Goal: Check status: Check status

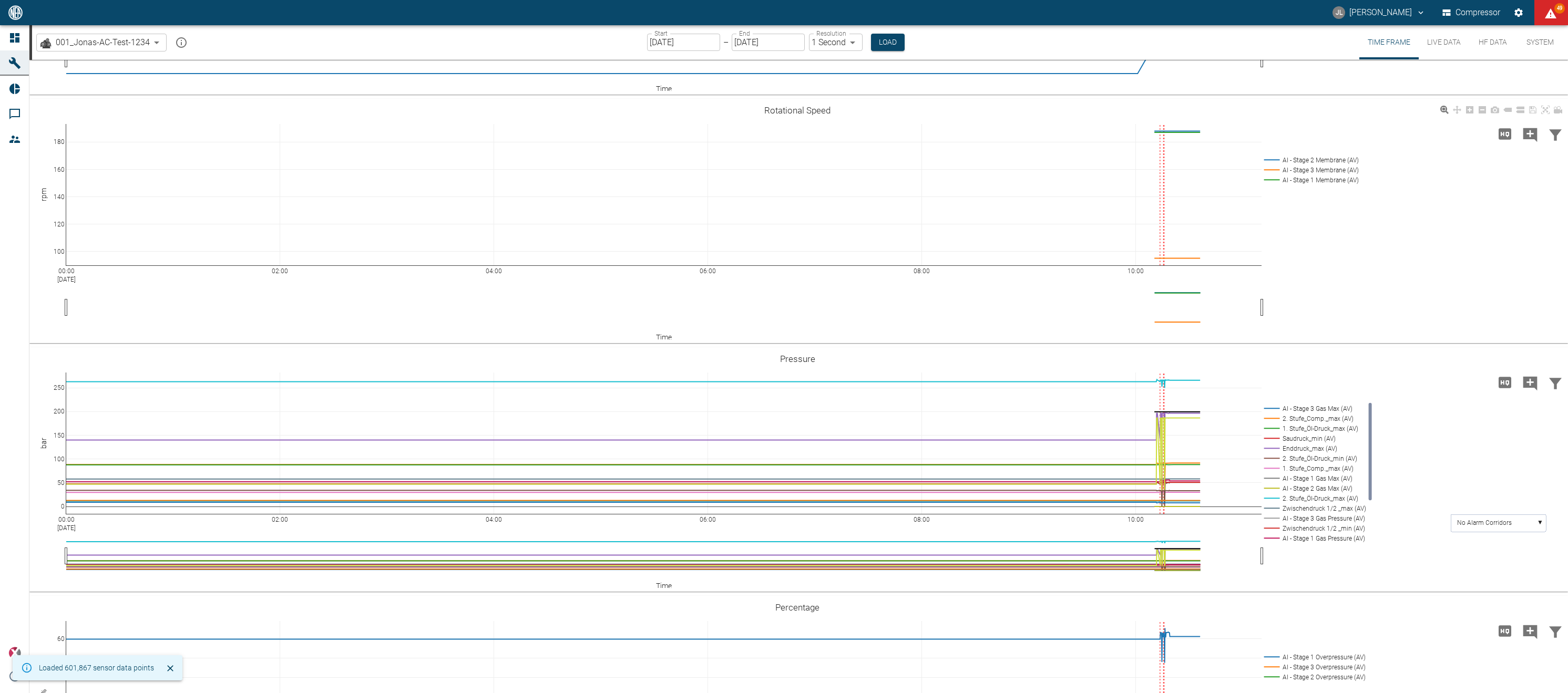
scroll to position [328, 0]
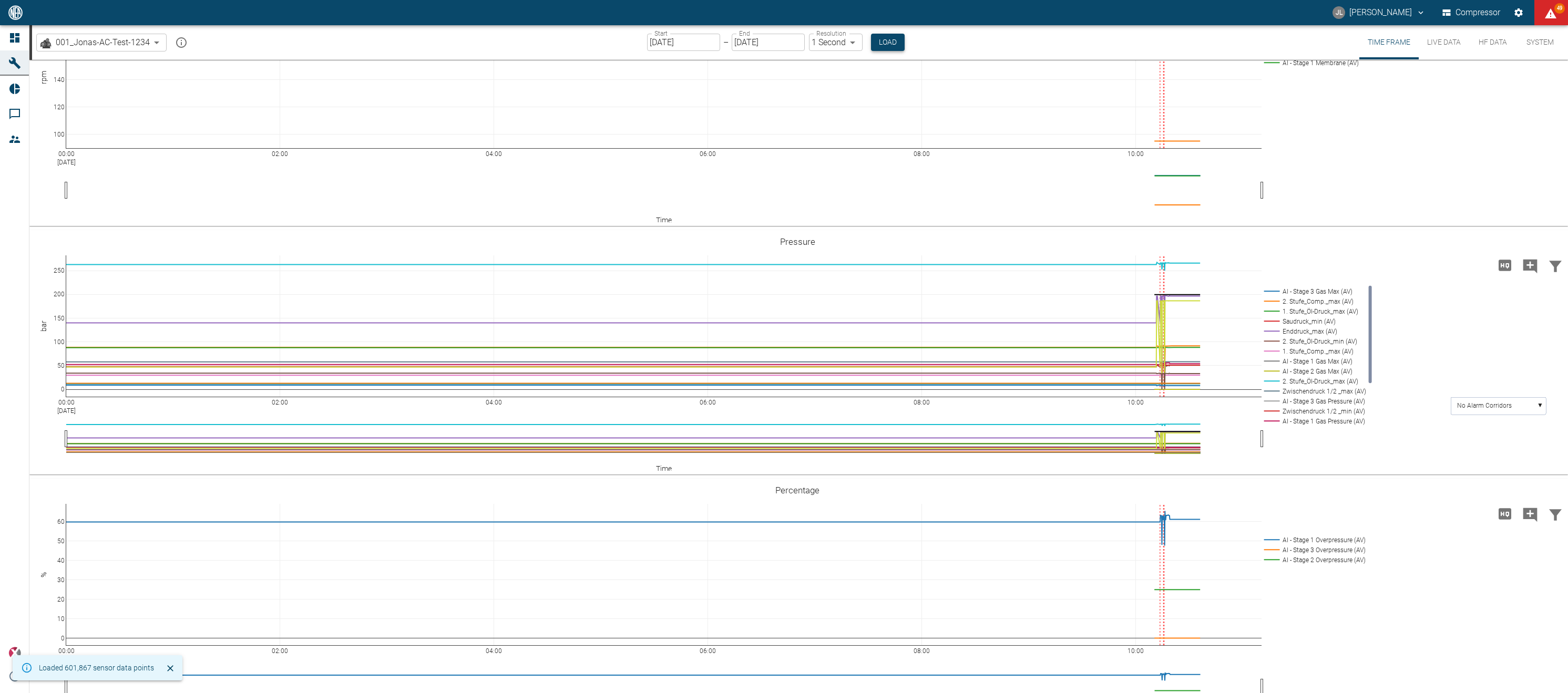
click at [888, 42] on button "Load" at bounding box center [887, 42] width 33 height 17
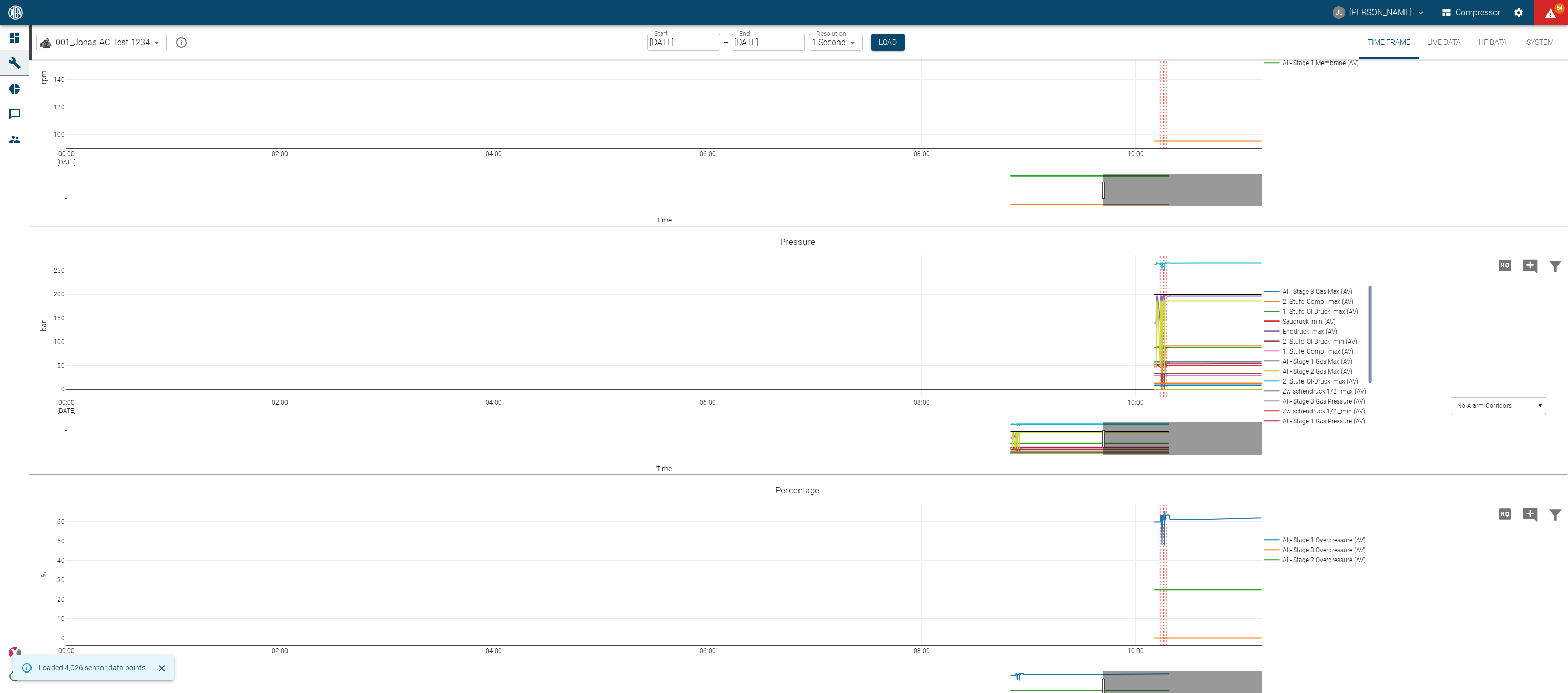
click at [1303, 171] on div "00:00 Oct 14, 2025 02:00 04:00 06:00 08:00 10:00 100 120 140 160 180 AI - Stage…" at bounding box center [797, 104] width 1536 height 237
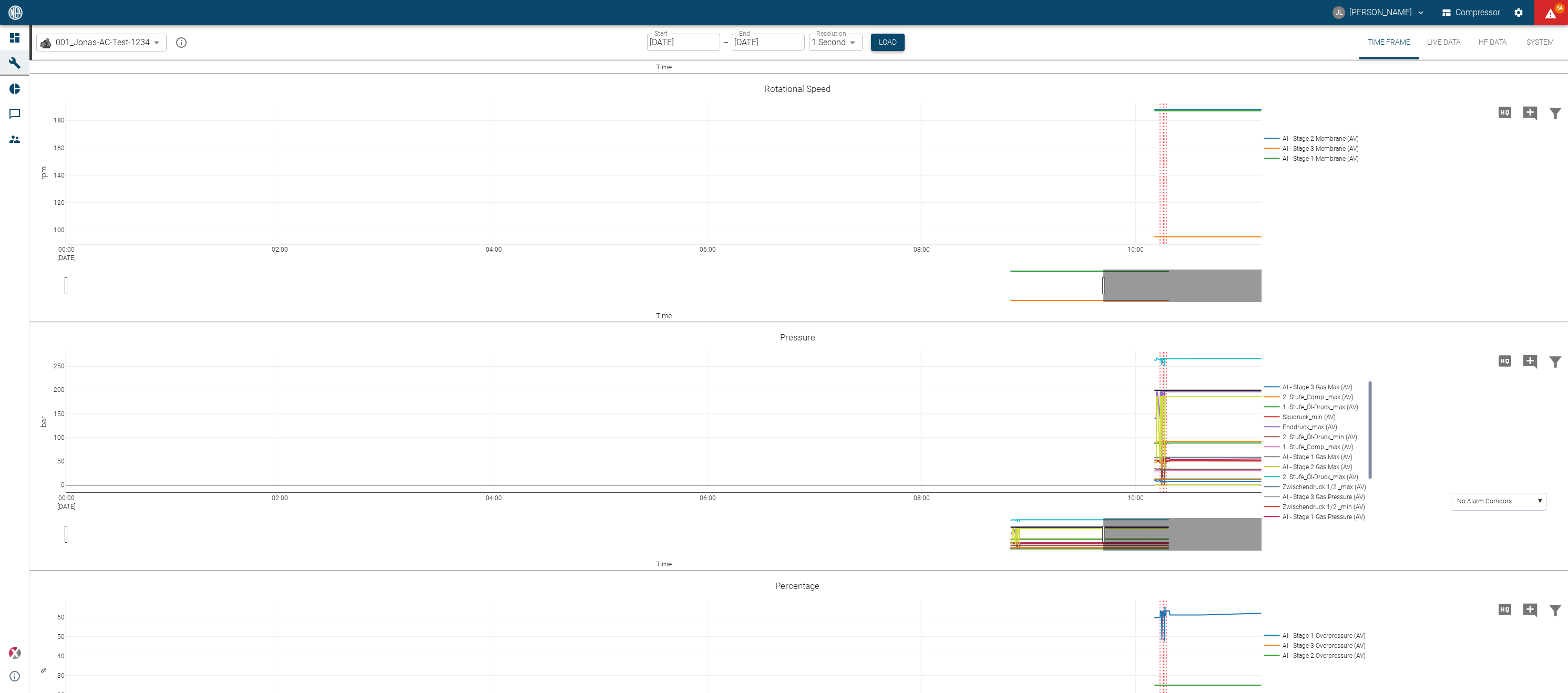
click at [892, 39] on button "Load" at bounding box center [887, 42] width 33 height 17
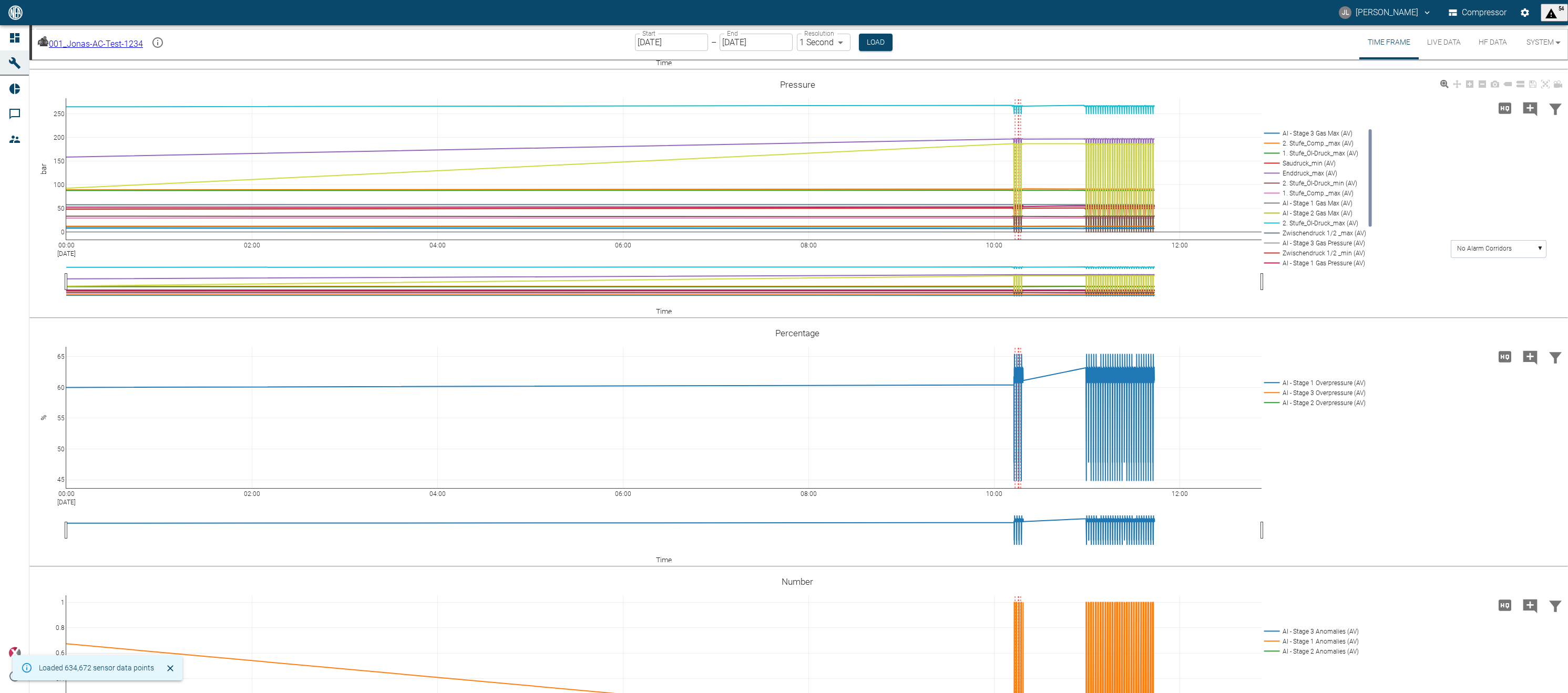
scroll to position [465, 0]
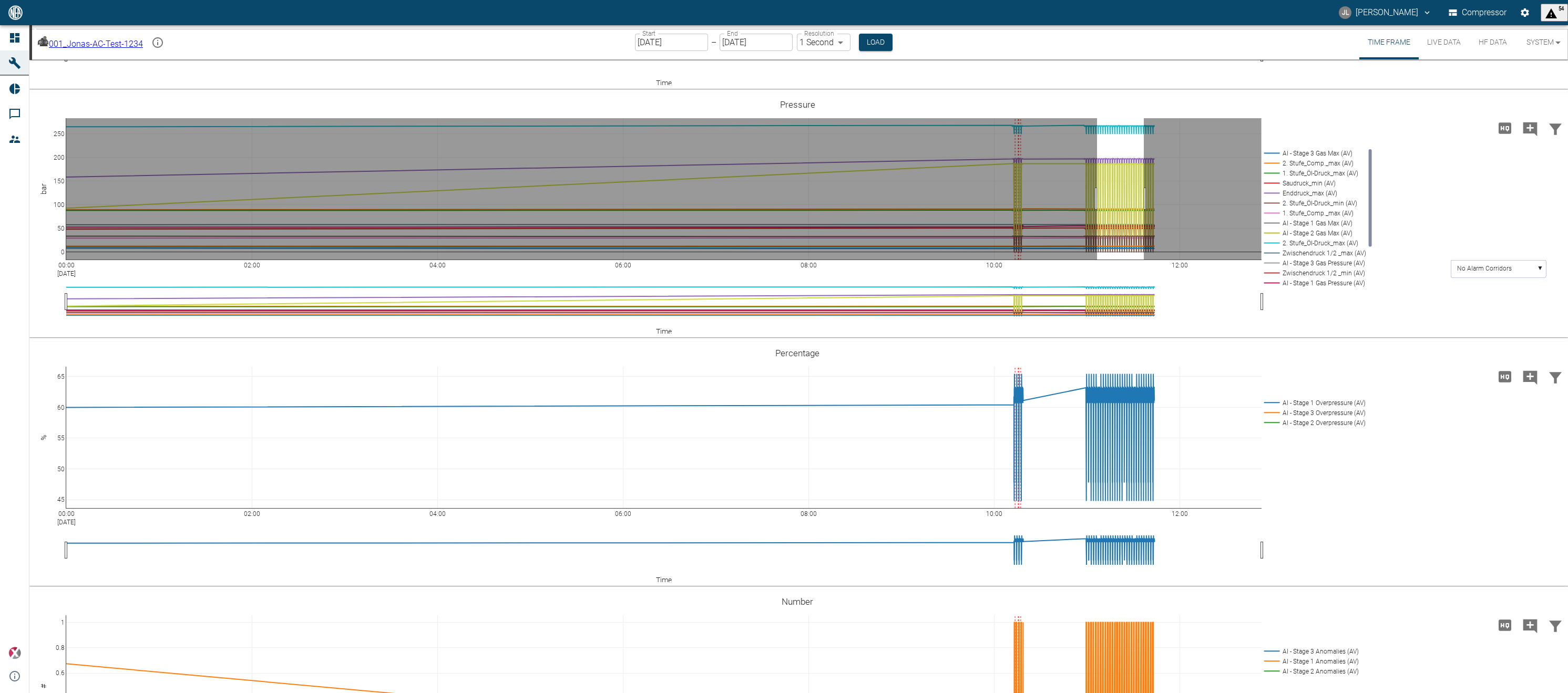
drag, startPoint x: 1097, startPoint y: 198, endPoint x: 1144, endPoint y: 204, distance: 47.4
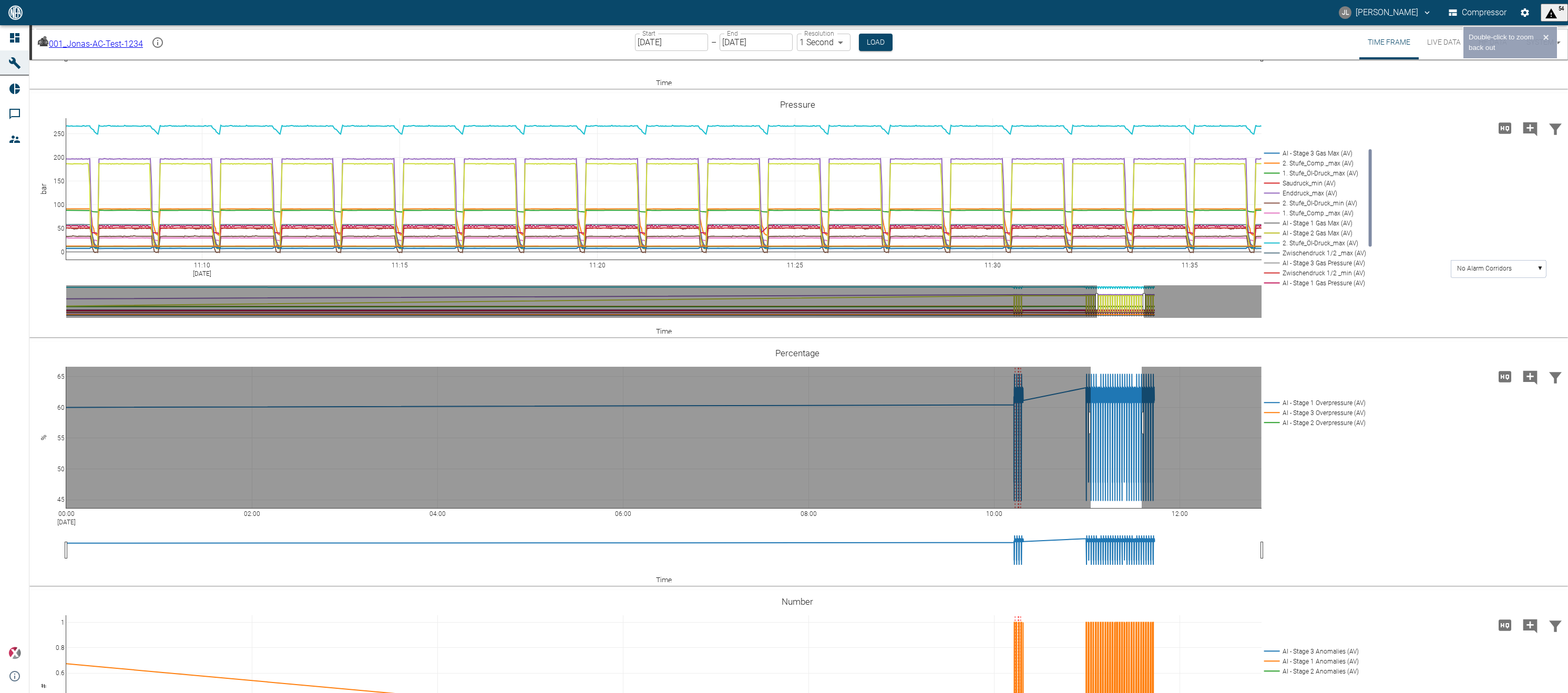
drag, startPoint x: 1091, startPoint y: 423, endPoint x: 1142, endPoint y: 428, distance: 51.2
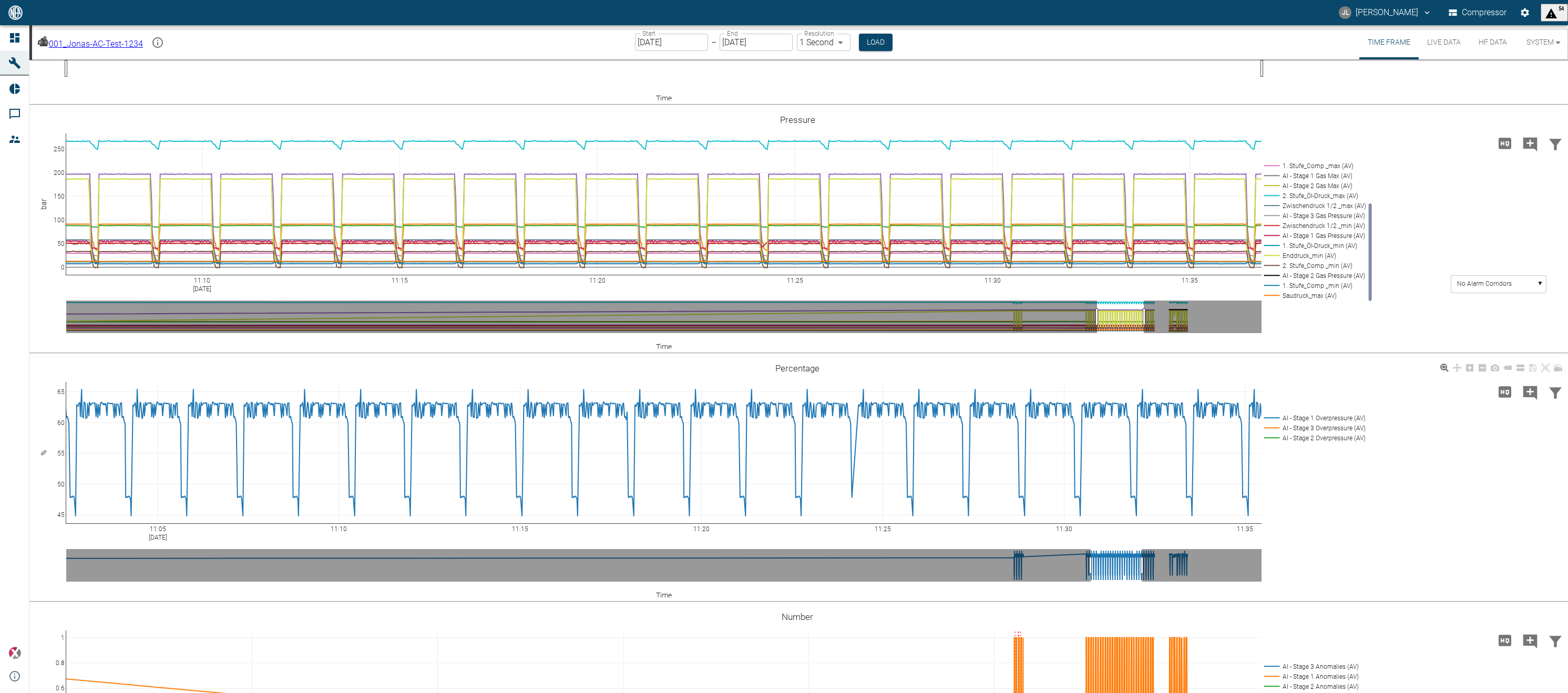
scroll to position [610, 0]
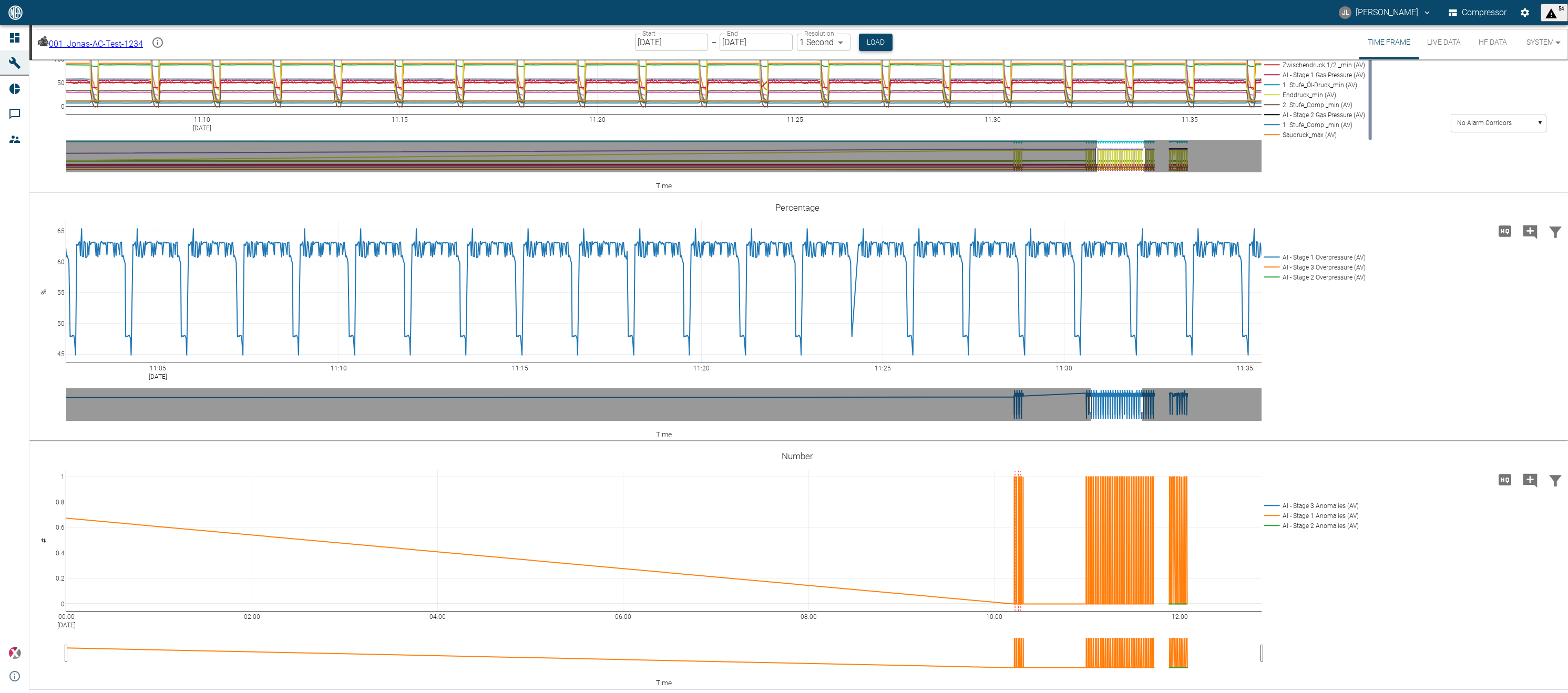
click at [886, 40] on button "Load" at bounding box center [875, 42] width 33 height 17
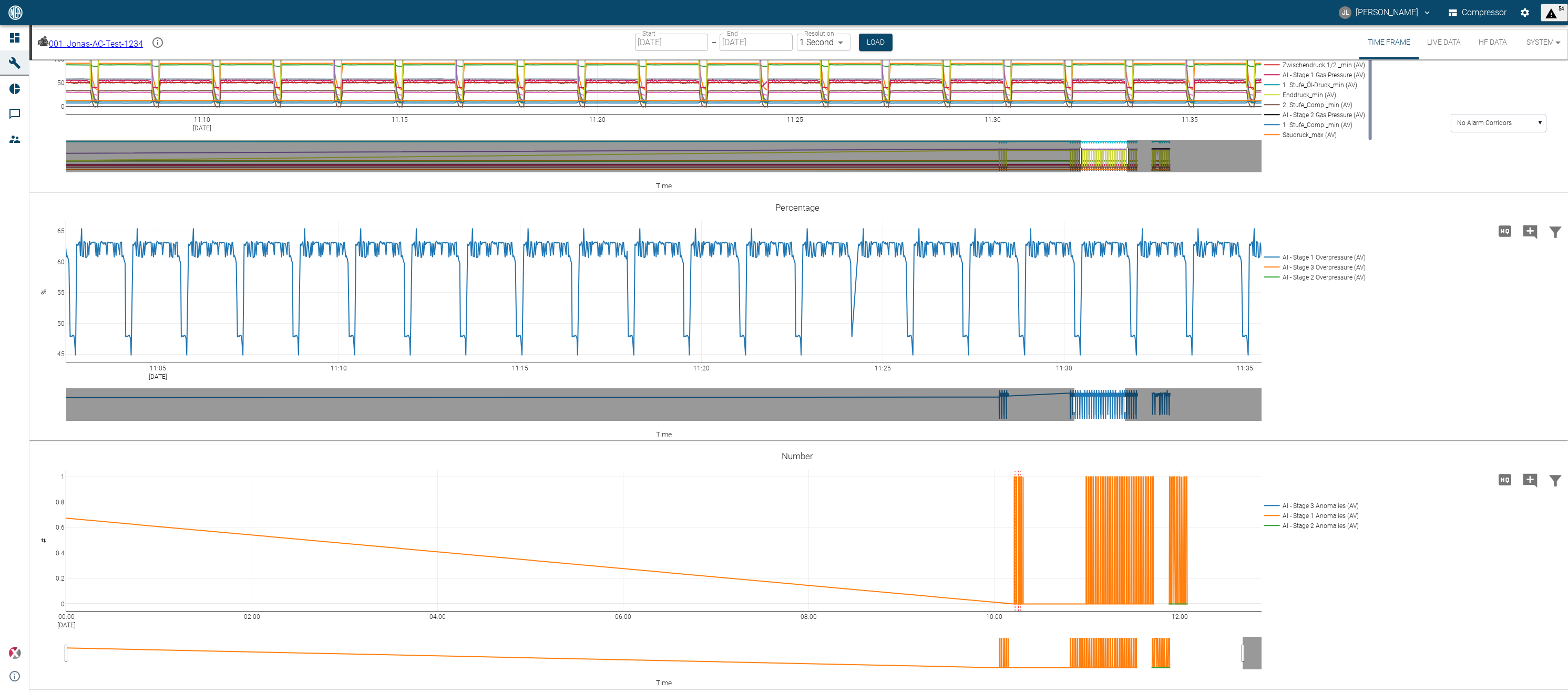
click at [1439, 48] on button "Live Data" at bounding box center [1444, 42] width 51 height 34
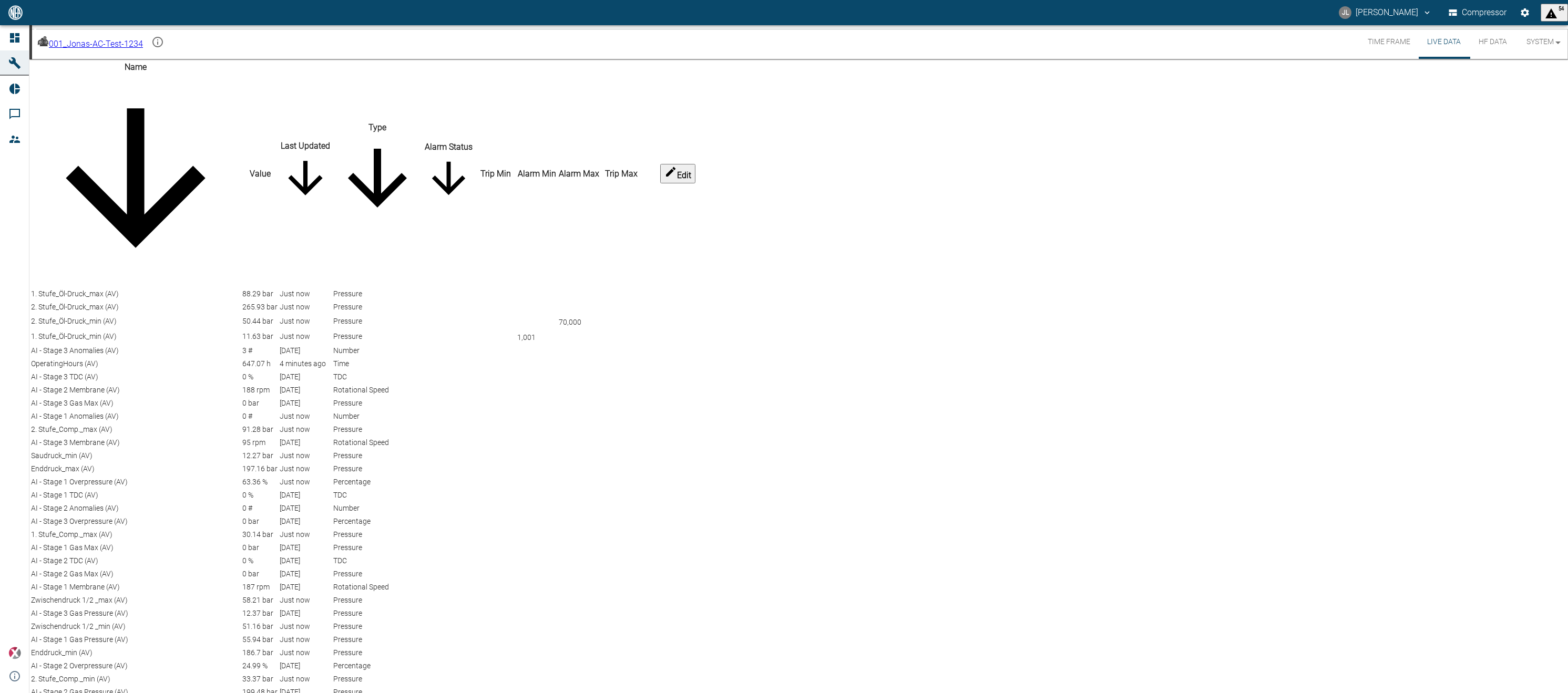
click at [1374, 54] on button "Time Frame" at bounding box center [1389, 41] width 60 height 33
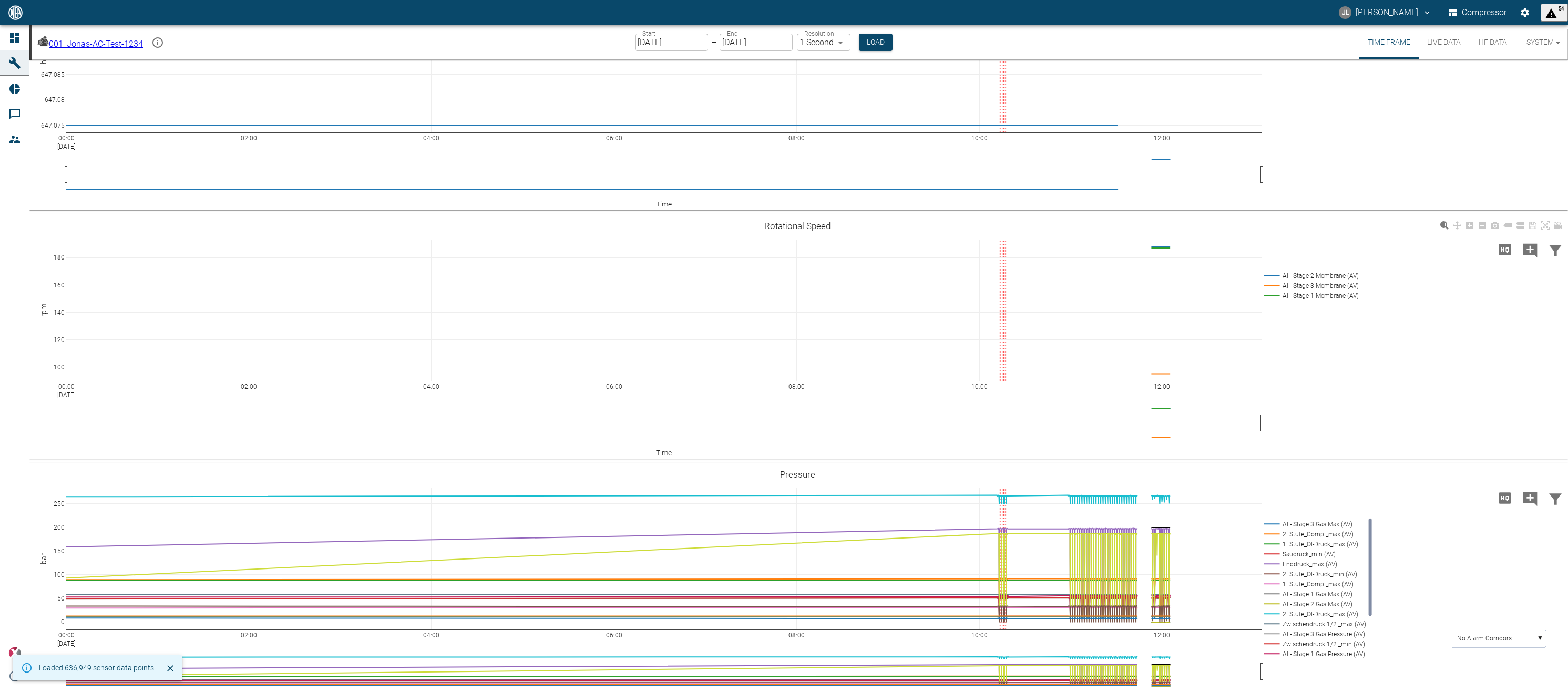
scroll to position [302, 0]
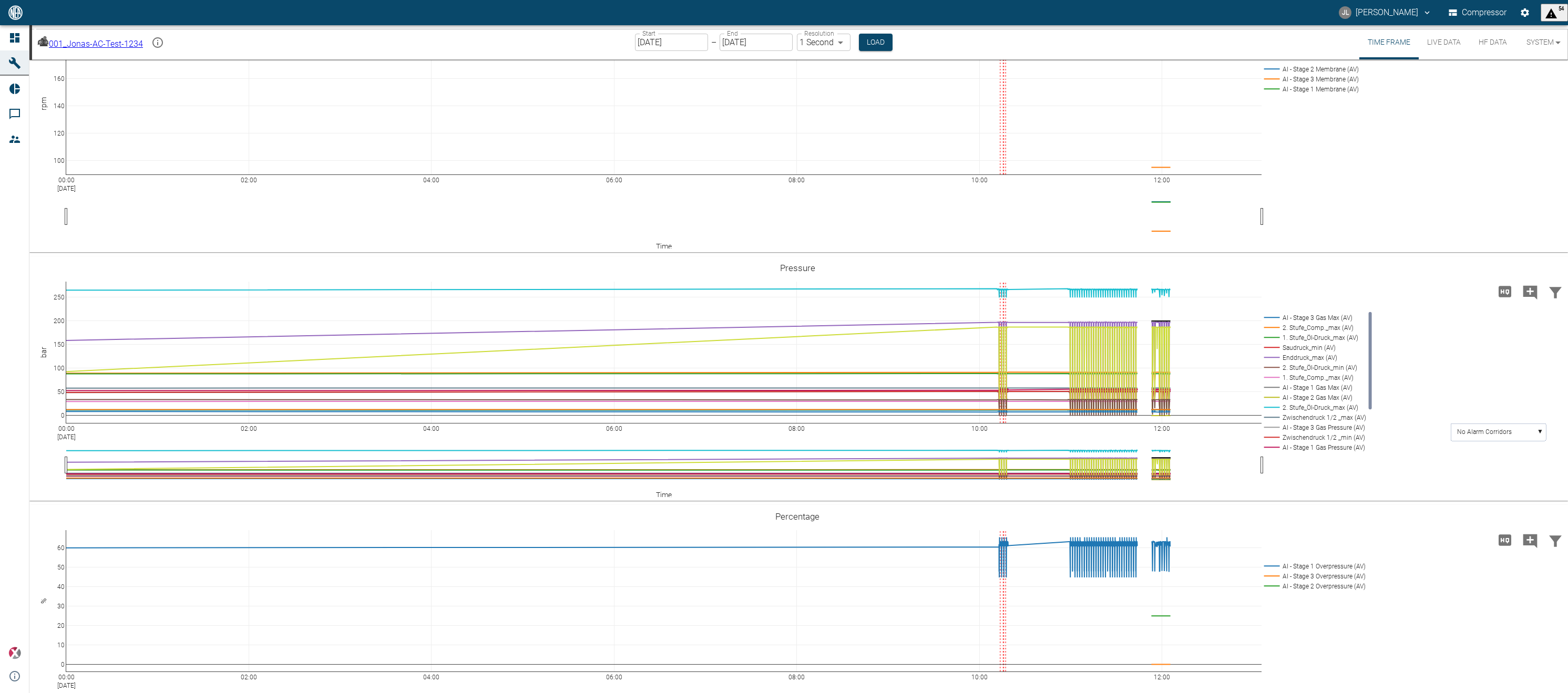
click at [1465, 172] on div "00:00 Oct 14, 2025 02:00 04:00 06:00 08:00 10:00 12:00 100 120 140 160 180 AI -…" at bounding box center [797, 130] width 1536 height 237
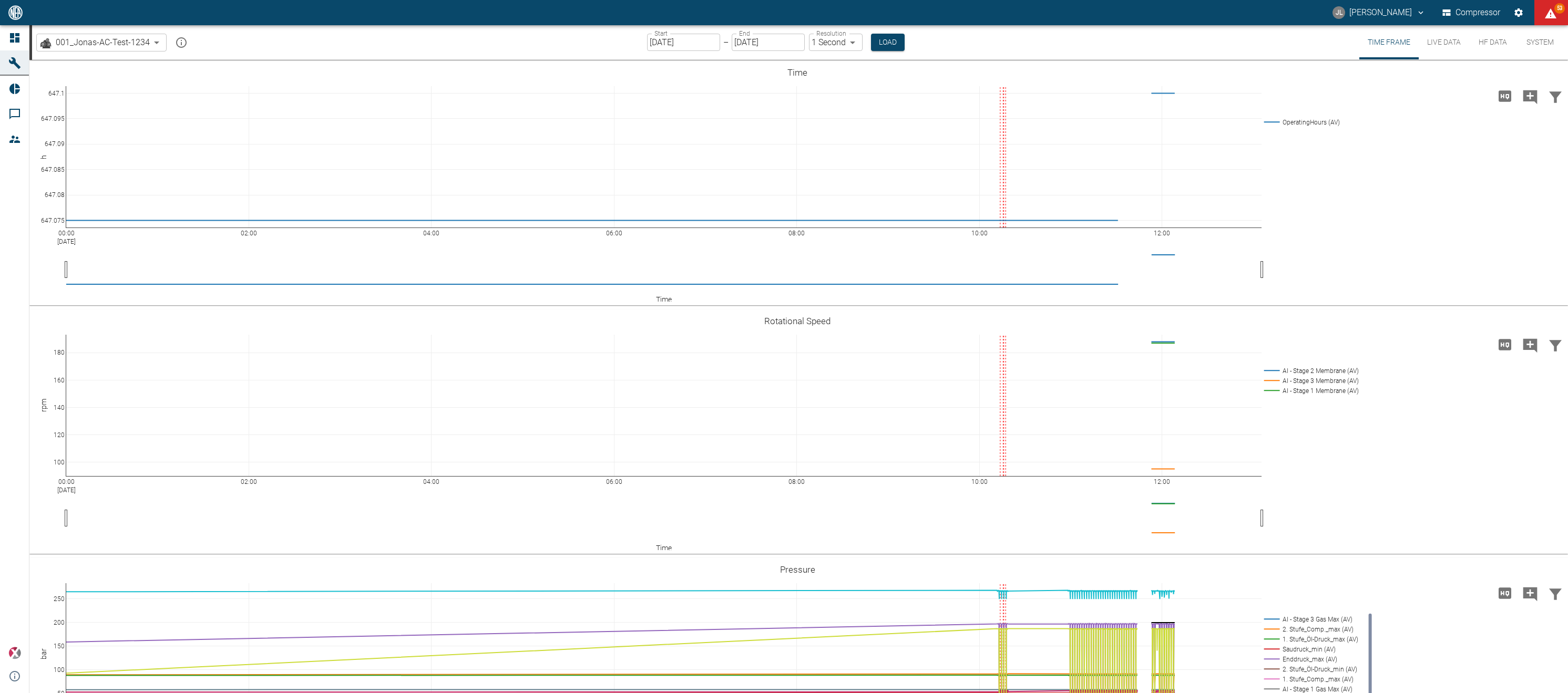
scroll to position [302, 0]
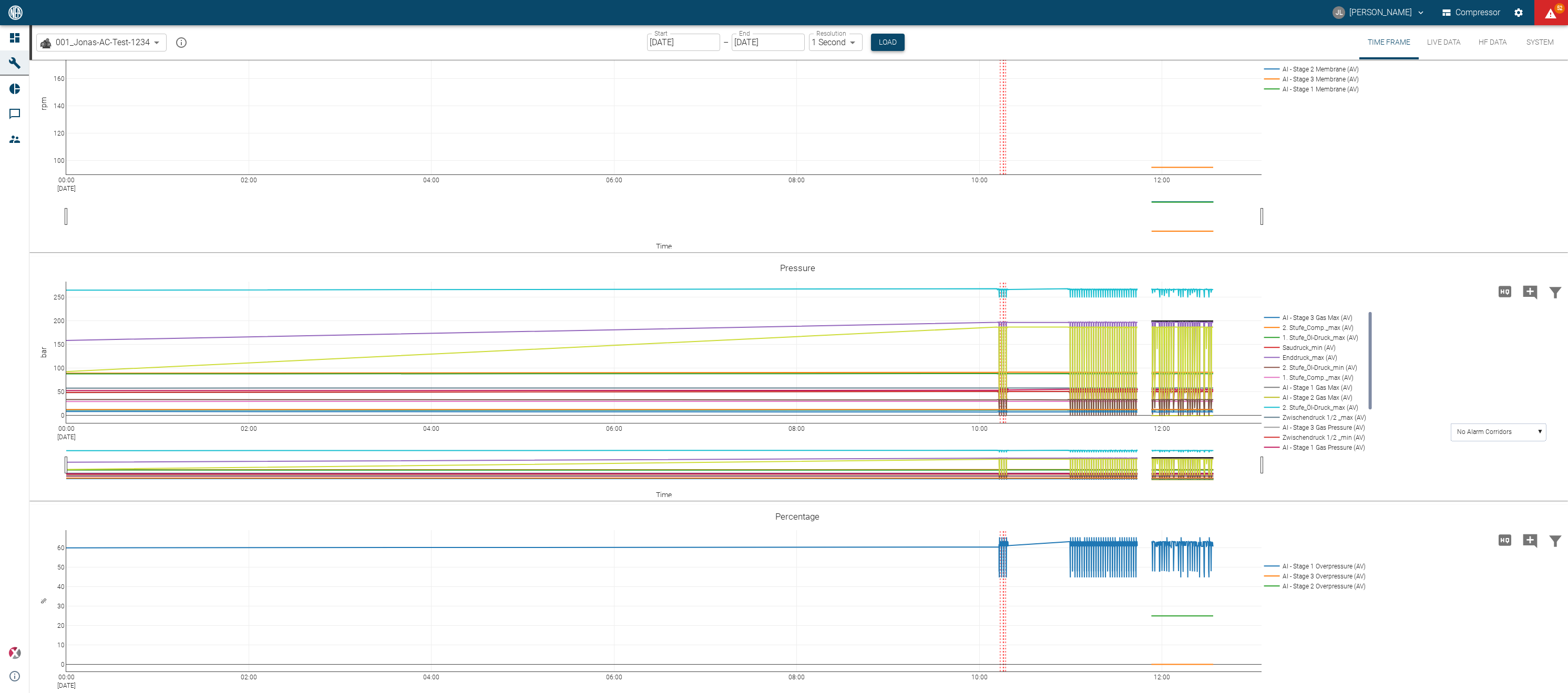
click at [895, 35] on button "Load" at bounding box center [887, 42] width 33 height 17
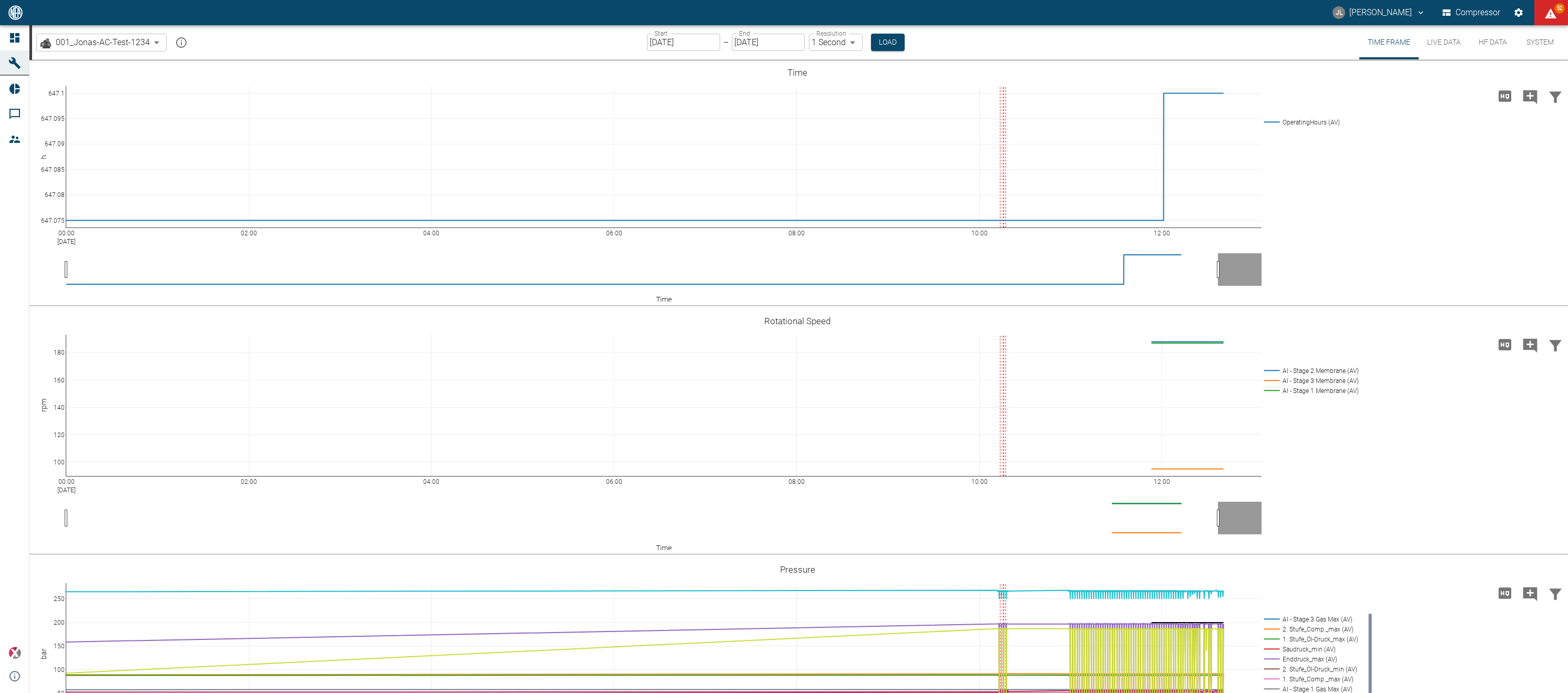
scroll to position [302, 0]
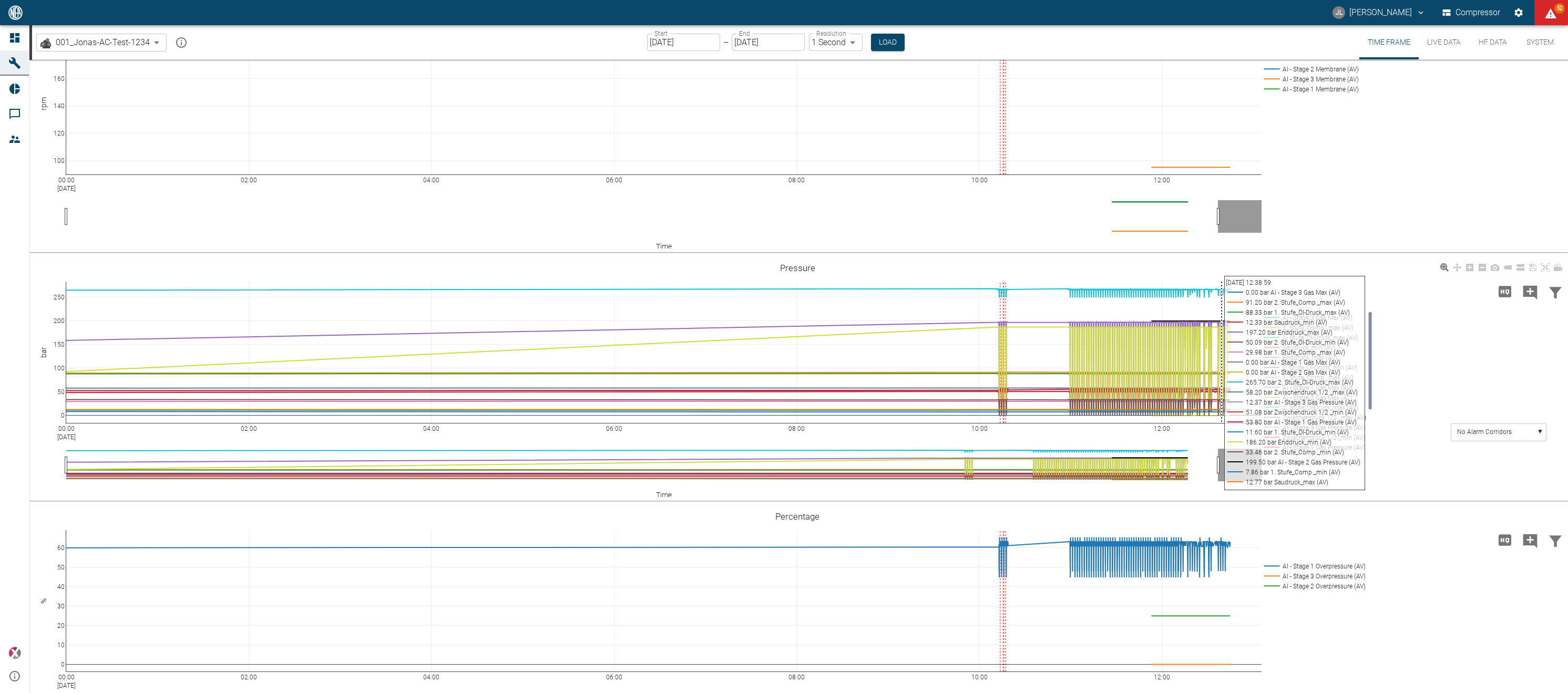
click at [1276, 299] on div "00:00 Oct 14, 2025 02:00 04:00 06:00 08:00 10:00 12:00 0 50 100 150 200 250 AI …" at bounding box center [797, 378] width 1536 height 237
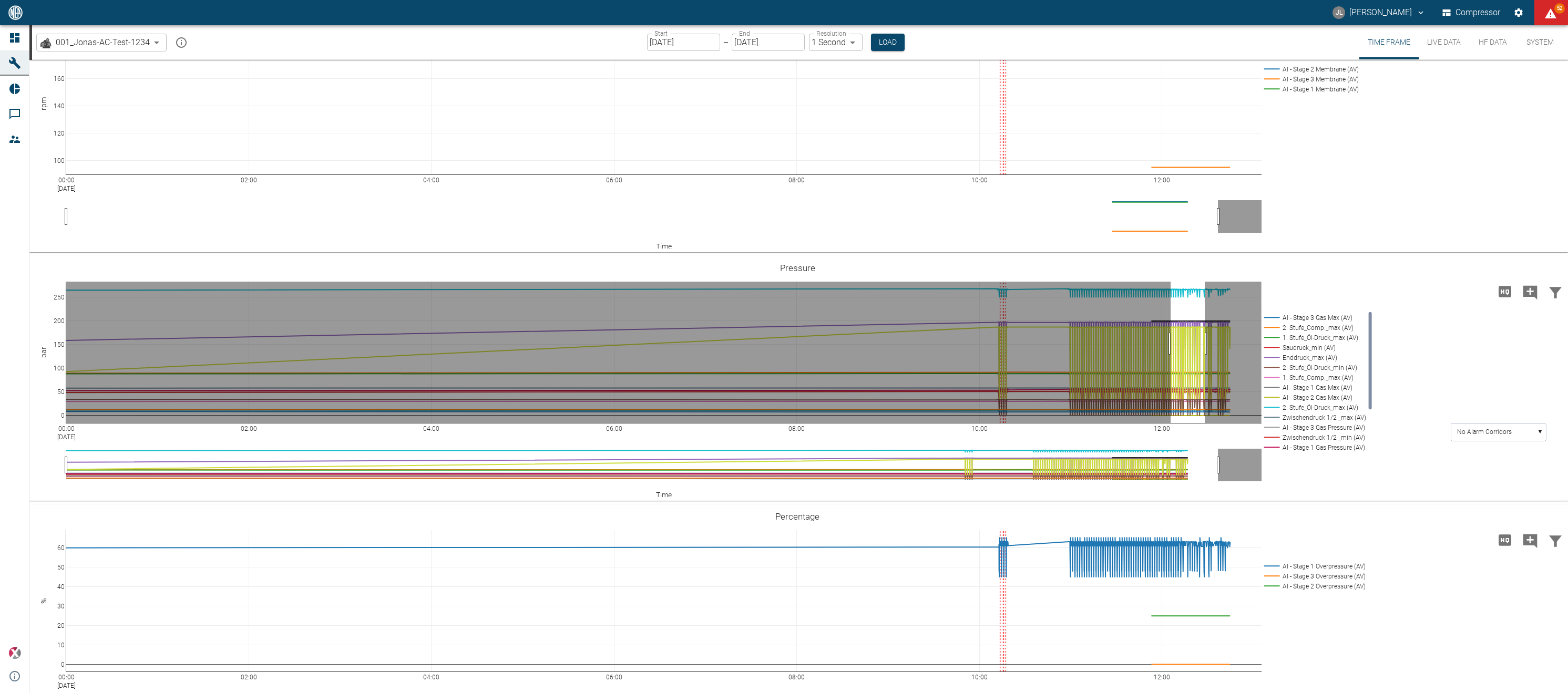
drag, startPoint x: 1171, startPoint y: 344, endPoint x: 1205, endPoint y: 347, distance: 34.1
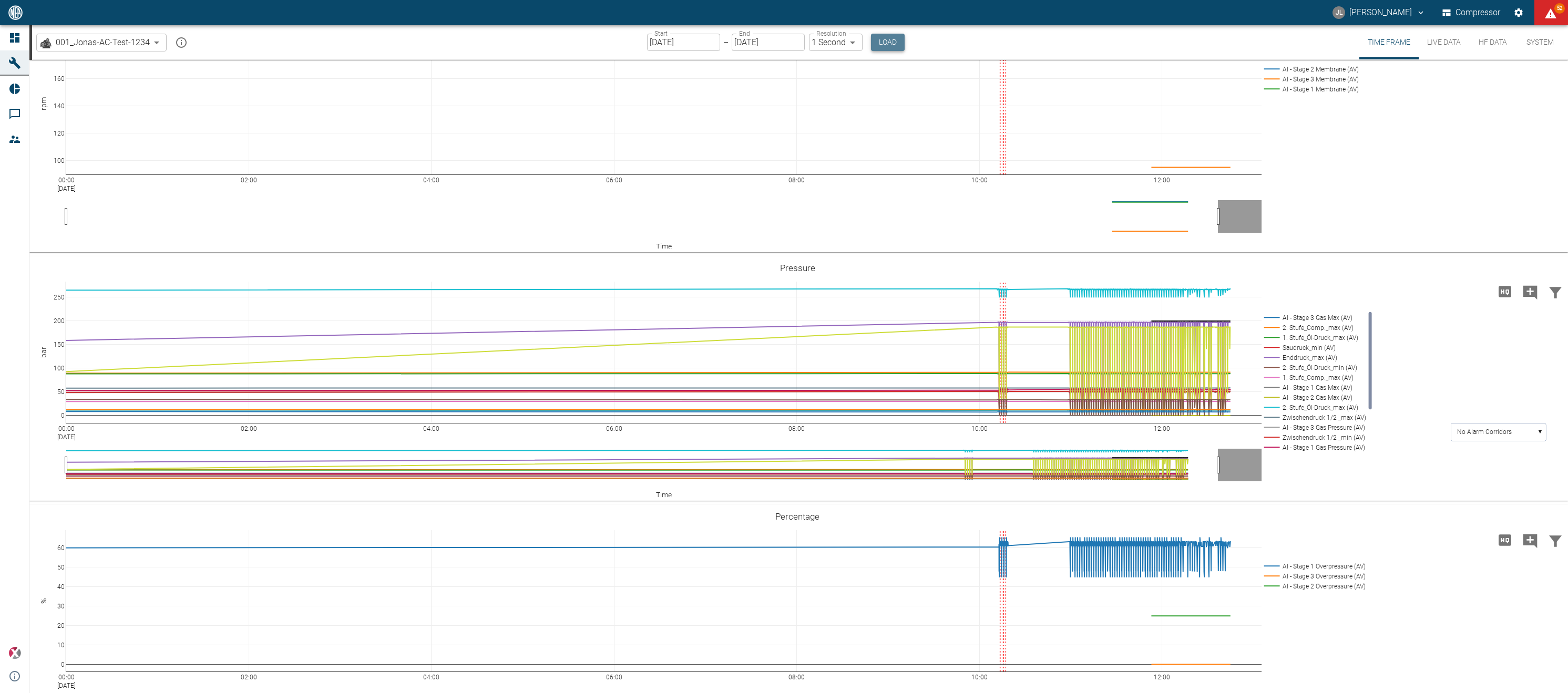
click at [891, 41] on button "Load" at bounding box center [887, 42] width 33 height 17
click at [884, 41] on button "Load" at bounding box center [887, 42] width 33 height 17
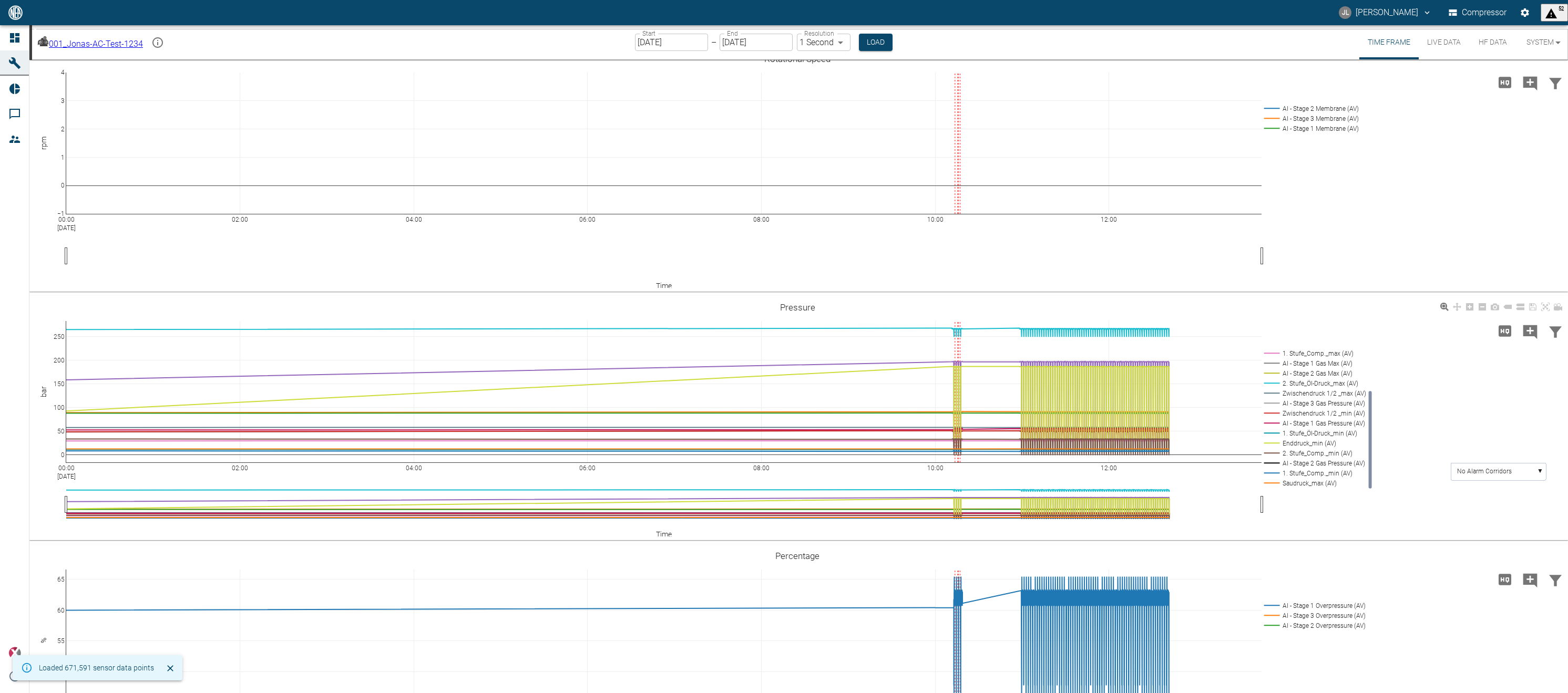
scroll to position [347, 0]
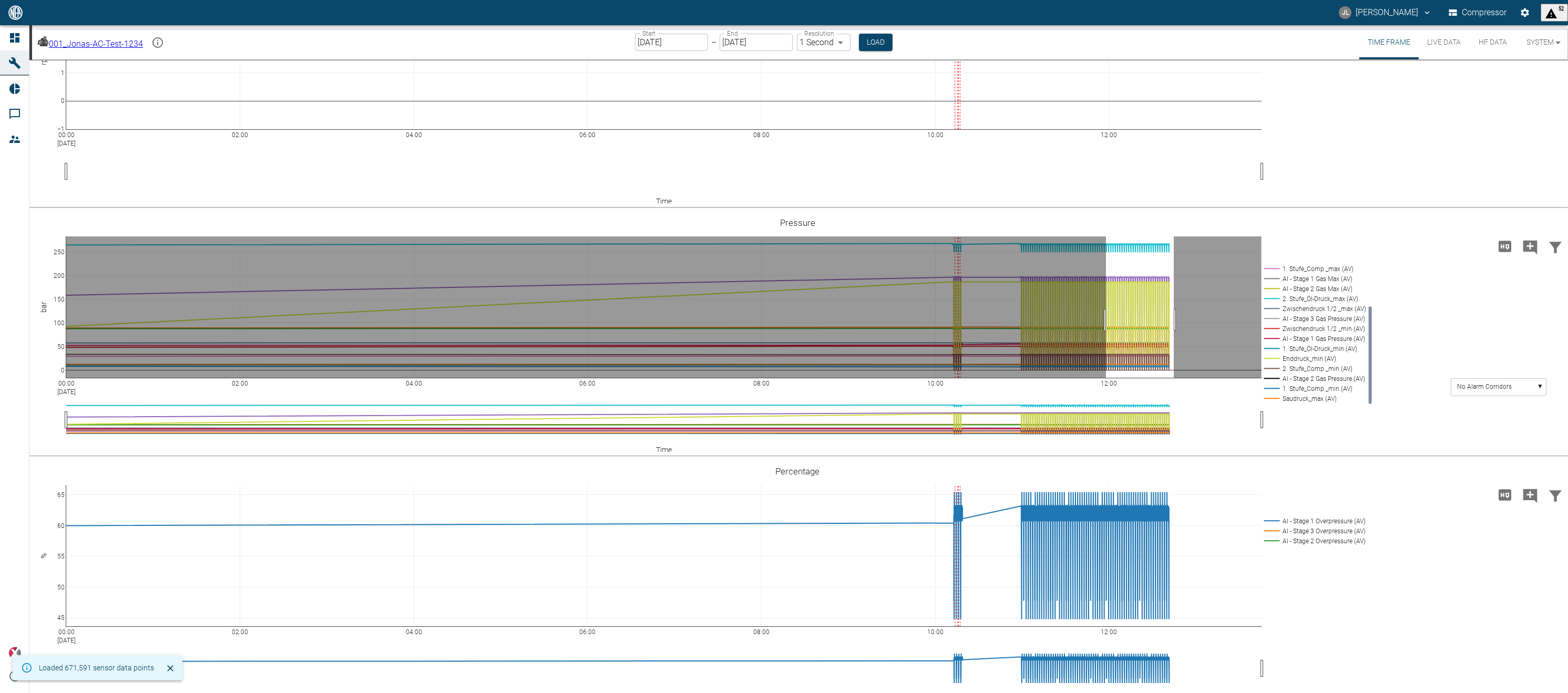
drag, startPoint x: 1106, startPoint y: 320, endPoint x: 1174, endPoint y: 322, distance: 68.0
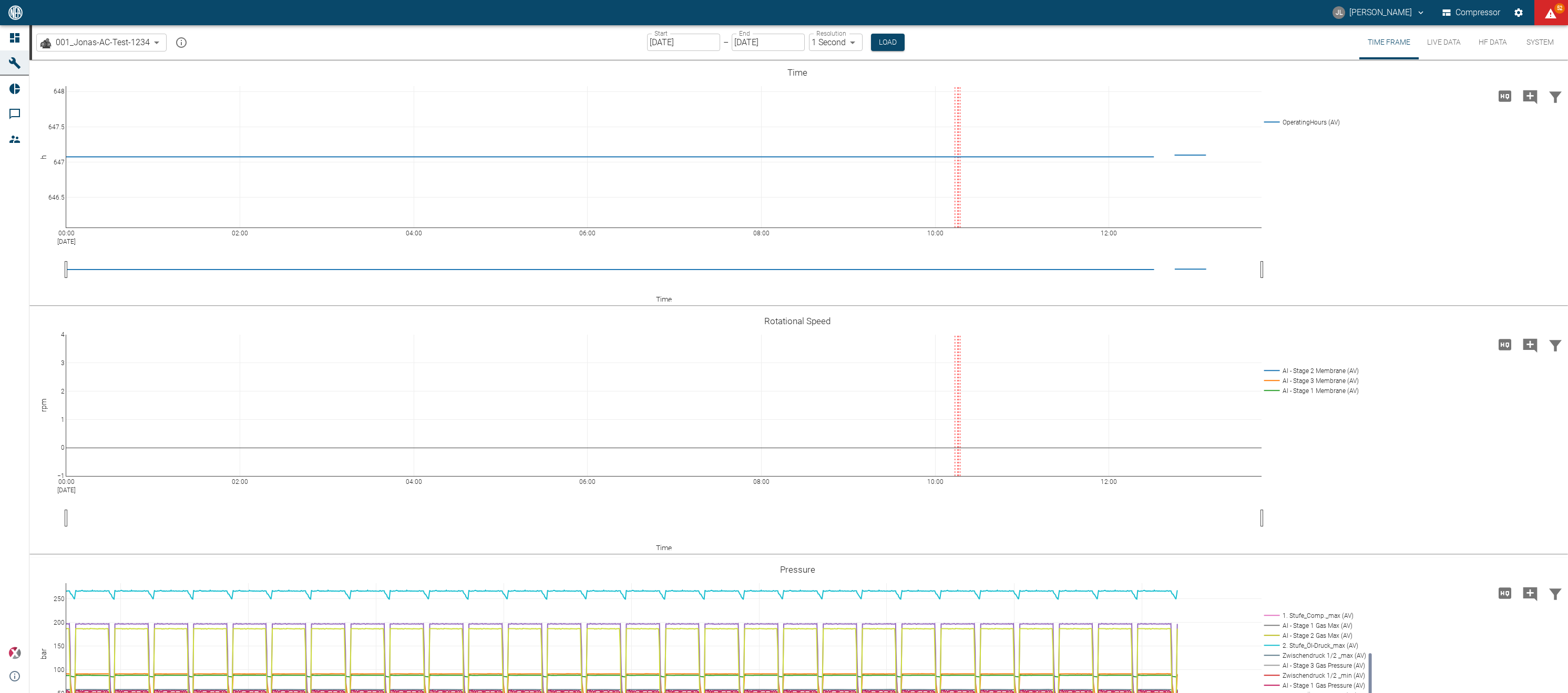
scroll to position [347, 0]
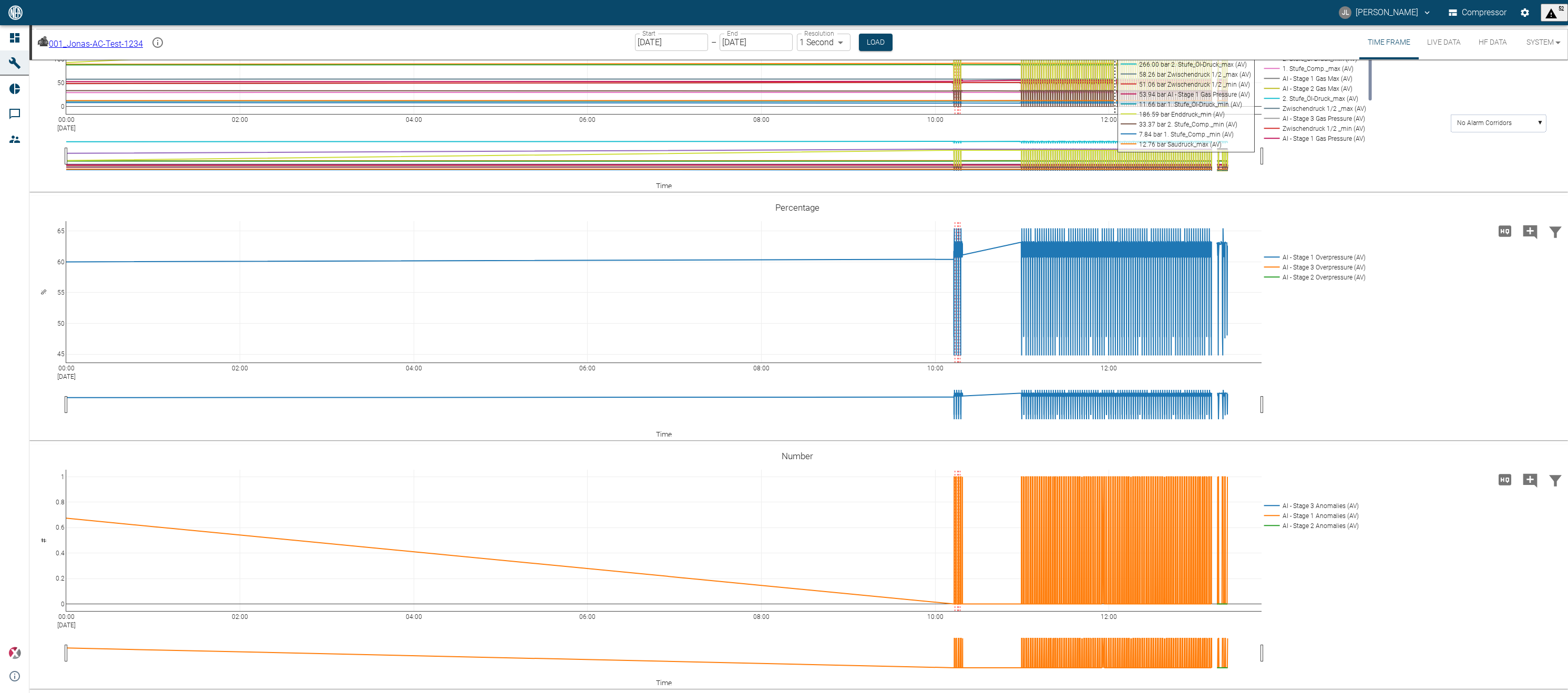
scroll to position [397, 0]
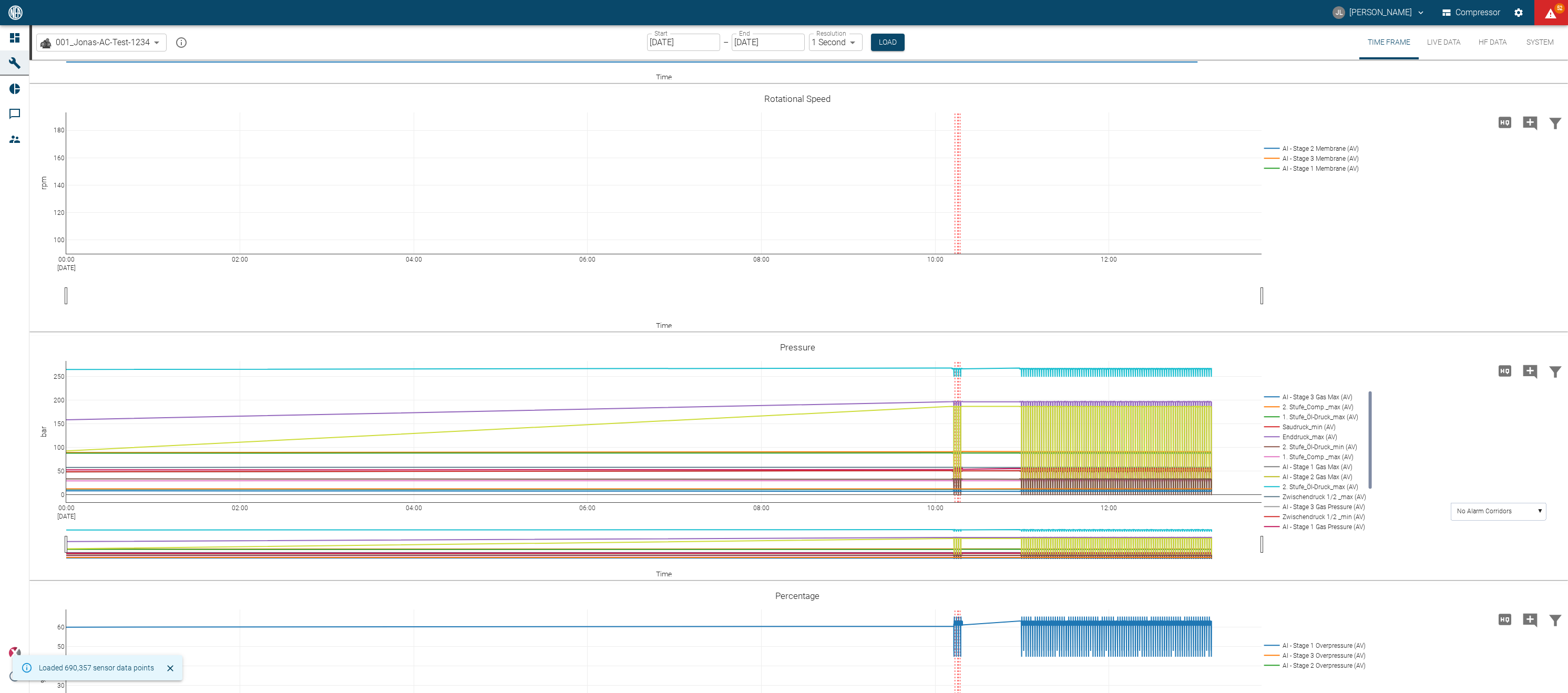
scroll to position [486, 0]
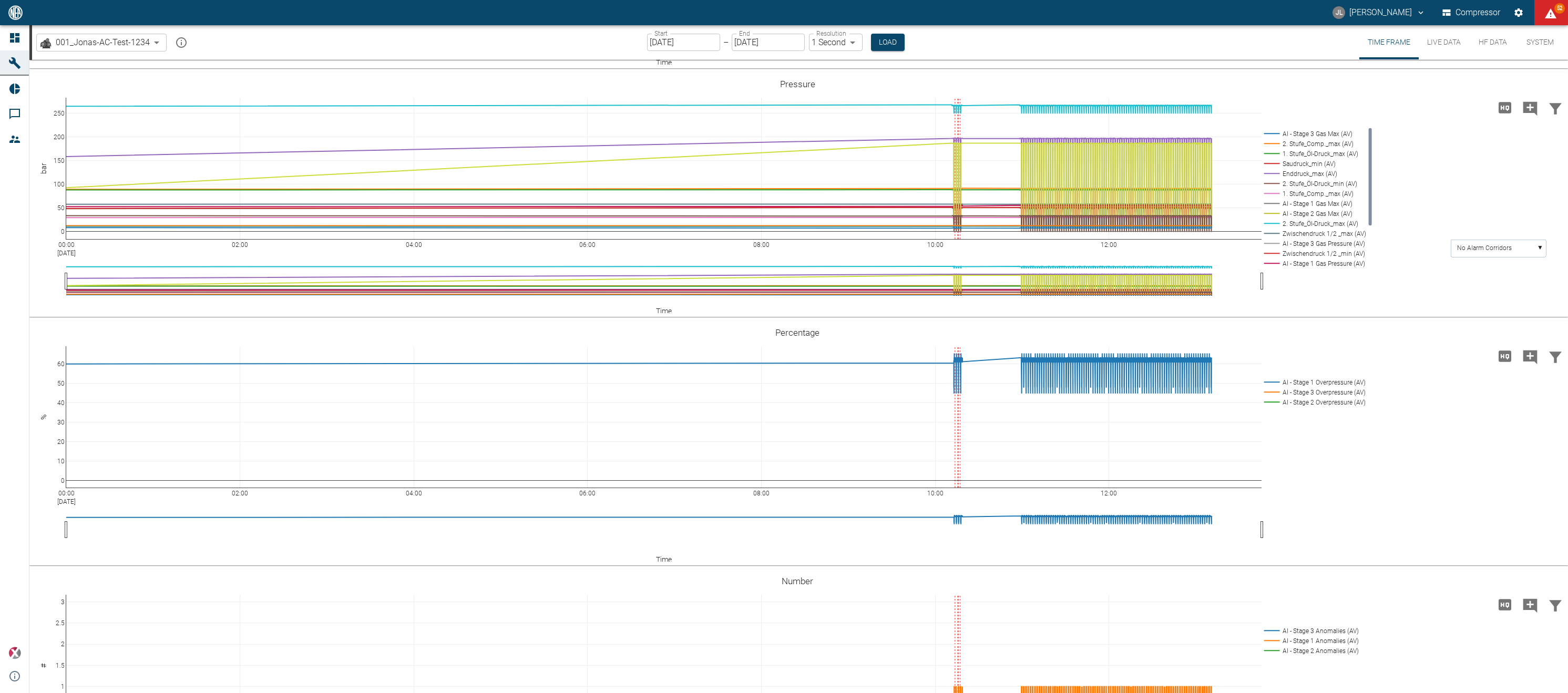
click at [844, 41] on body "[PERSON_NAME] Compressor 52 Dashboard Machines Reports Comments Members powered…" at bounding box center [784, 346] width 1568 height 693
click at [876, 45] on button "Load" at bounding box center [889, 42] width 33 height 17
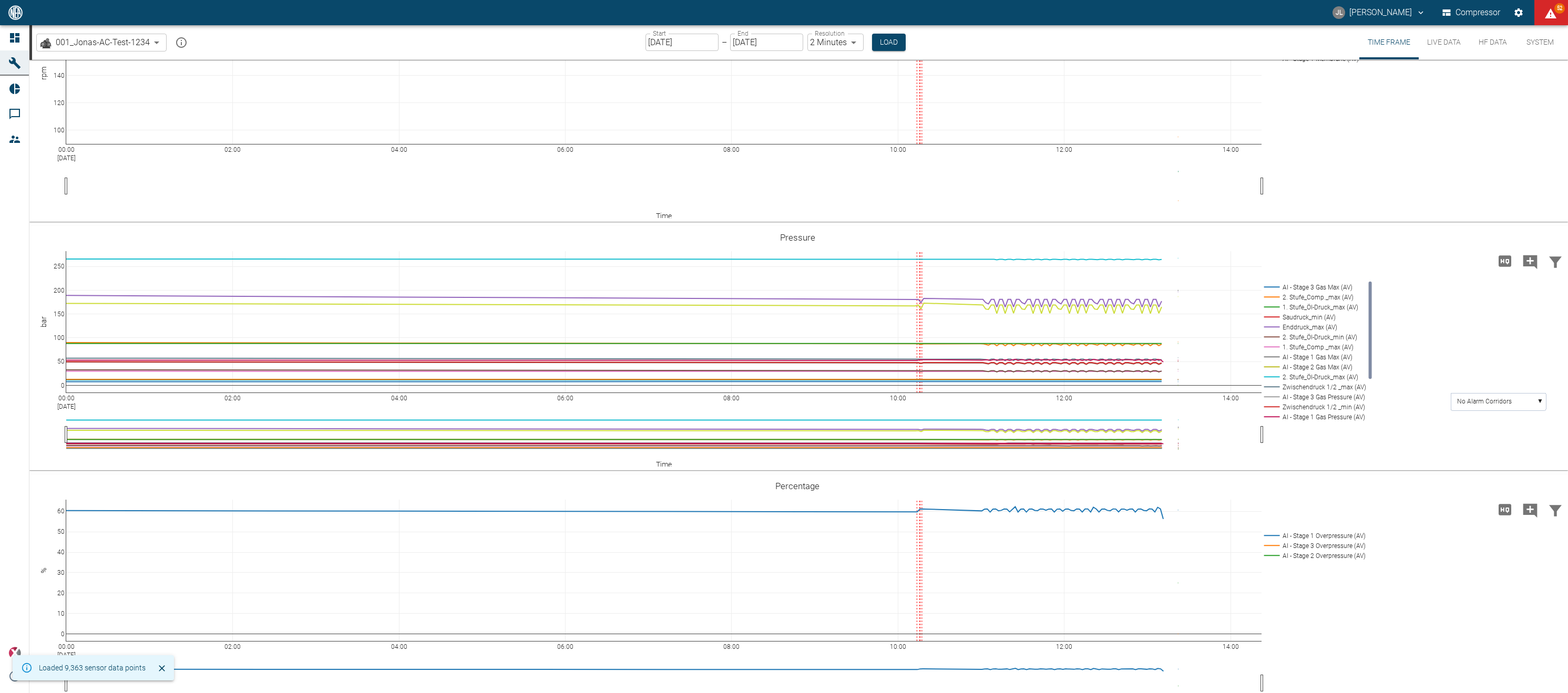
scroll to position [395, 0]
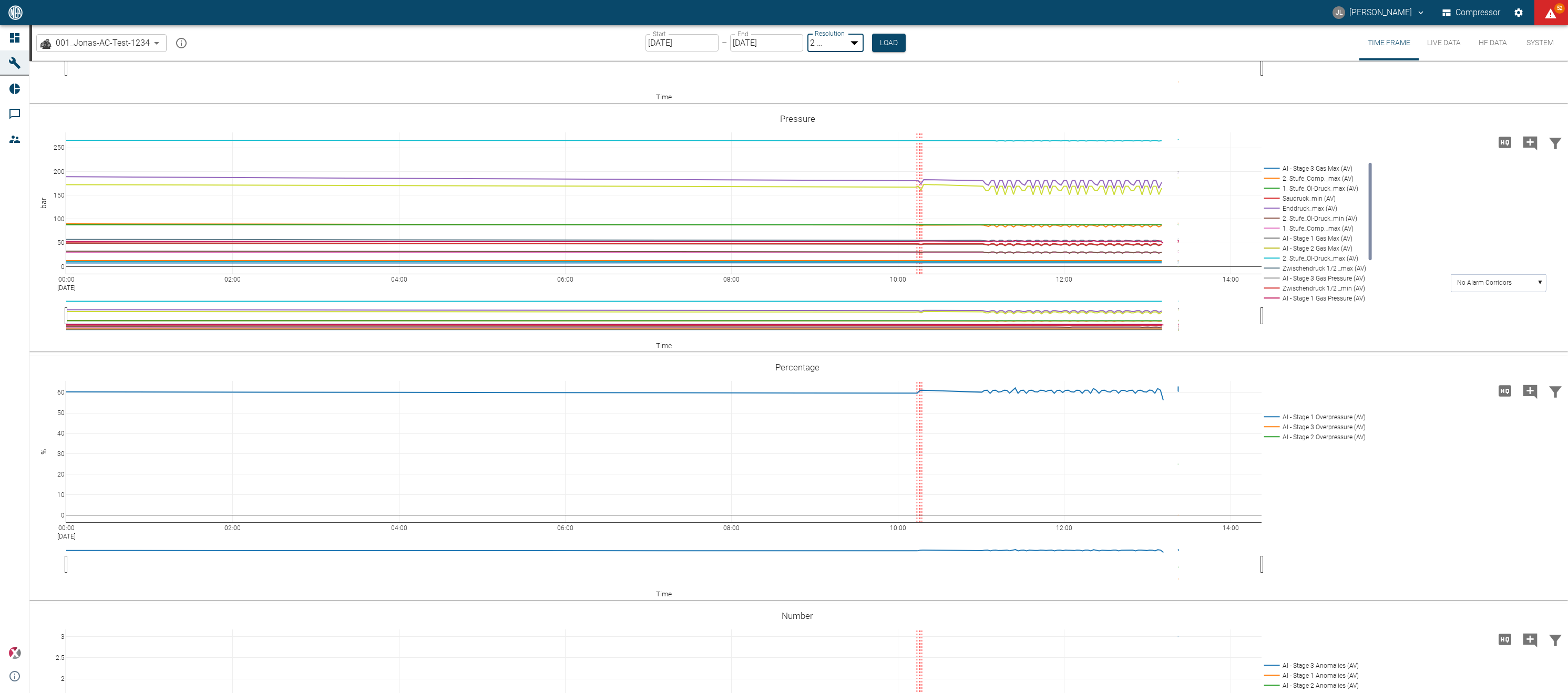
click at [847, 45] on body "JL Jonas Leuchtenberger Compressor 52 Dashboard Machines Reports Comments Membe…" at bounding box center [784, 346] width 1568 height 693
type input "1sec"
click at [883, 41] on button "Load" at bounding box center [887, 42] width 33 height 17
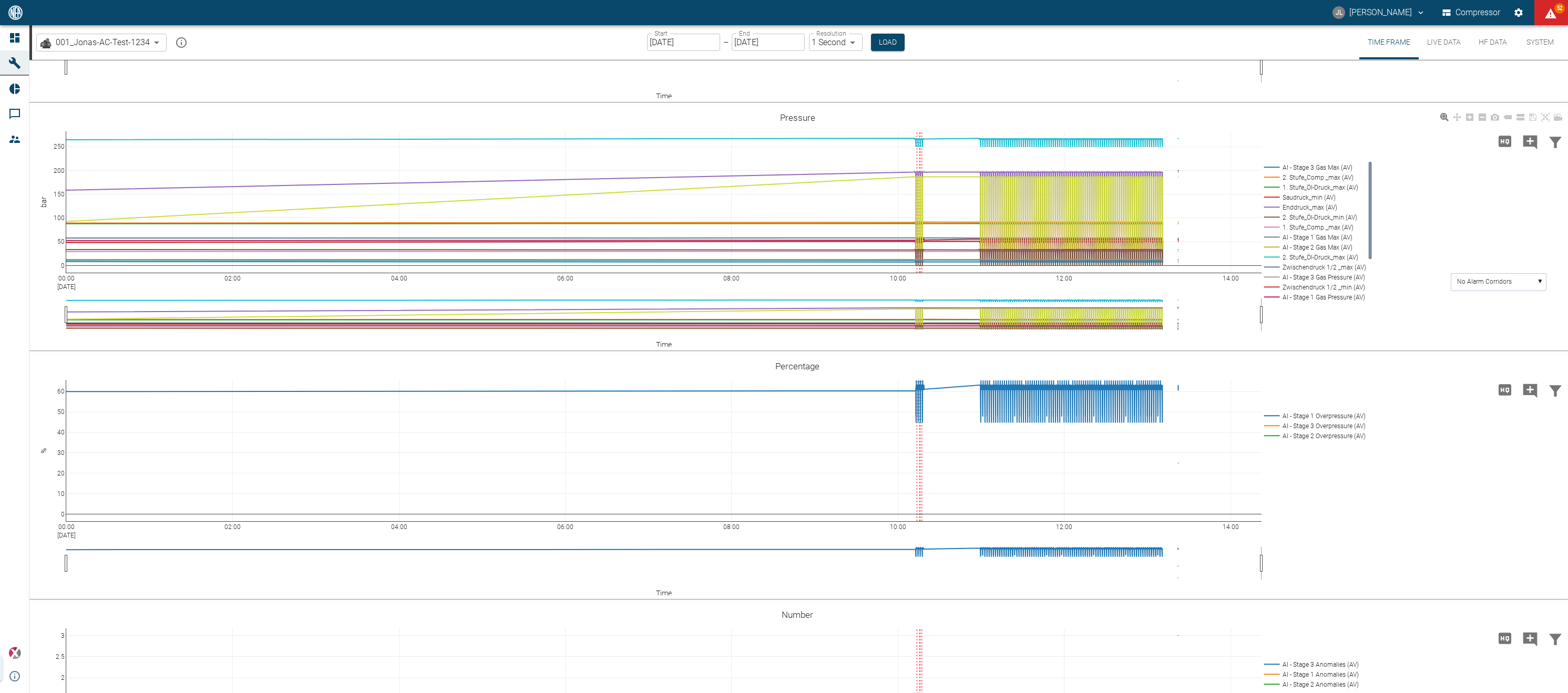
click at [1320, 302] on rect at bounding box center [1314, 297] width 104 height 10
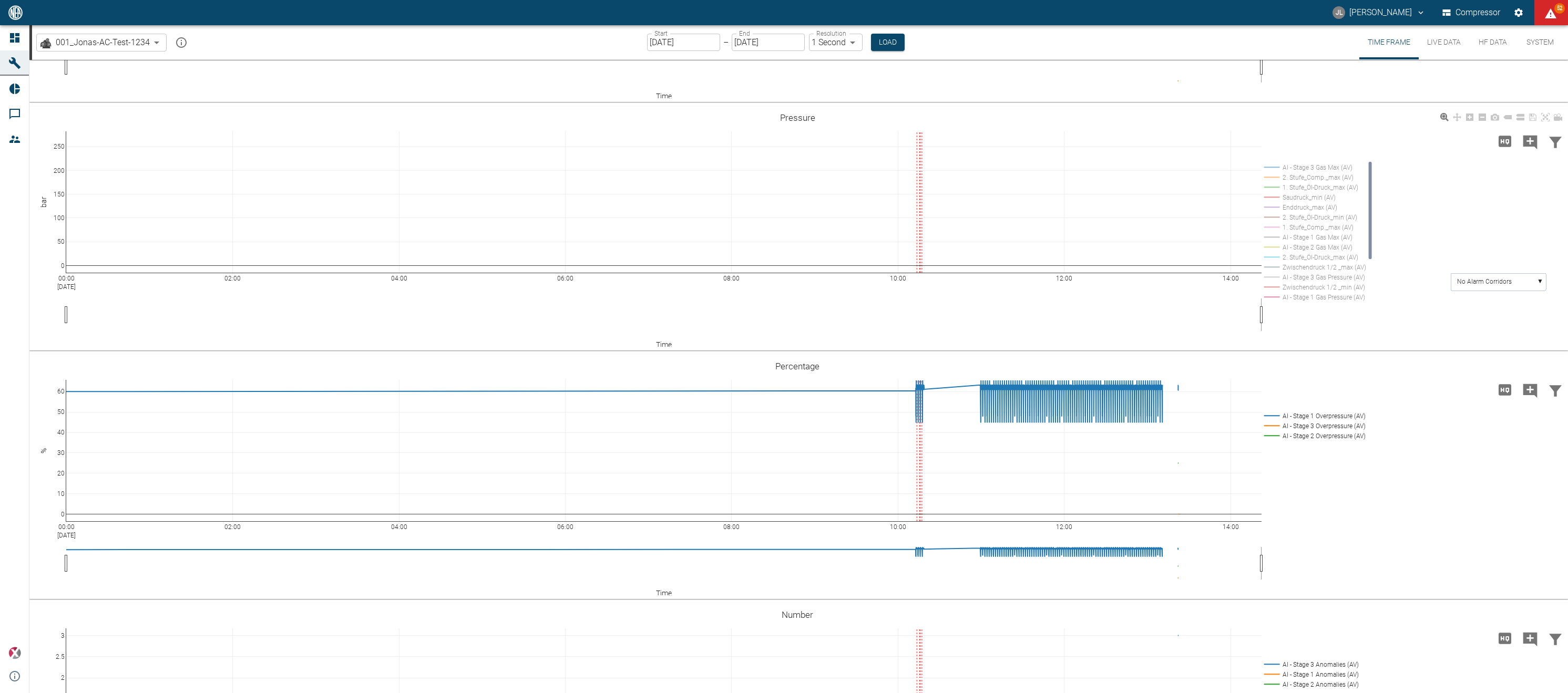
click at [1324, 302] on rect at bounding box center [1314, 297] width 104 height 10
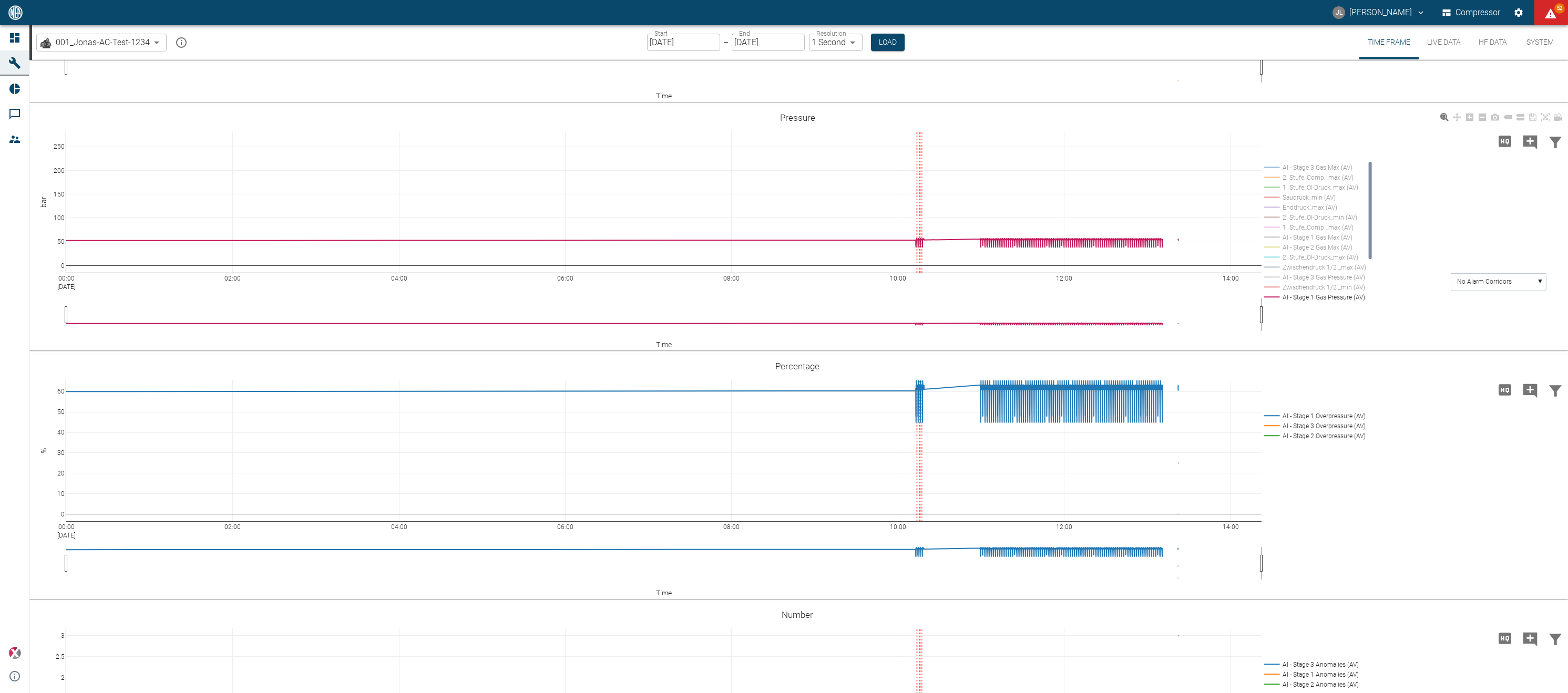
click at [1325, 192] on rect at bounding box center [1314, 187] width 104 height 10
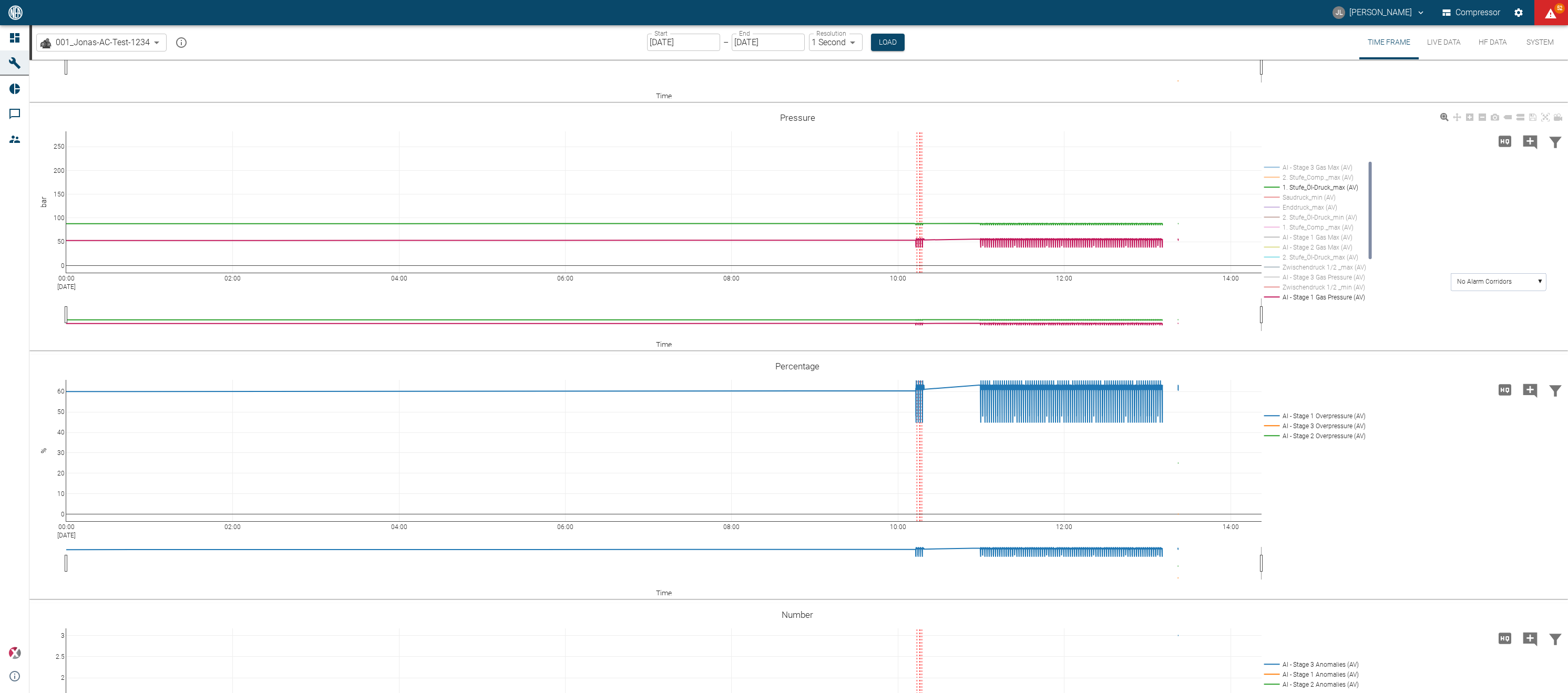
click at [1336, 262] on rect at bounding box center [1314, 257] width 104 height 10
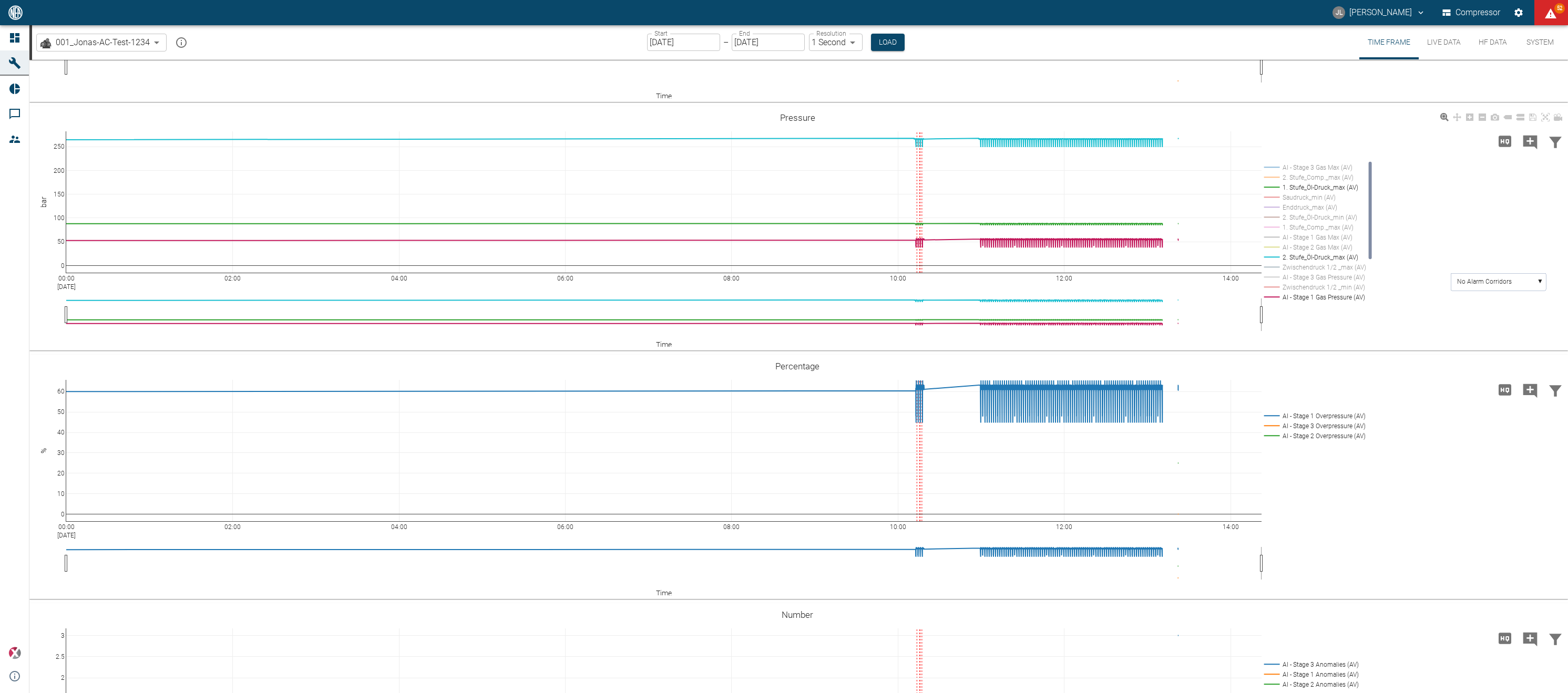
click at [1336, 262] on rect at bounding box center [1314, 257] width 104 height 10
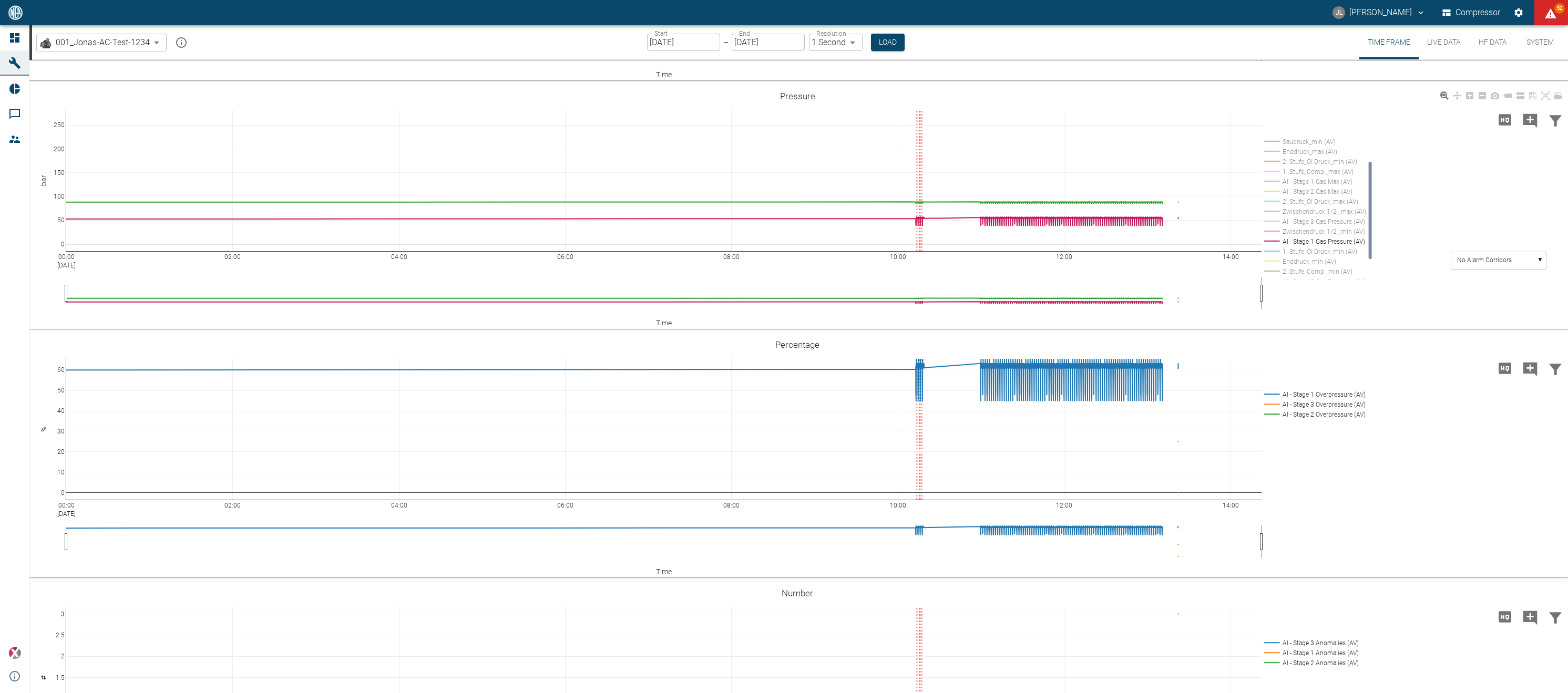
scroll to position [419, 0]
click at [1328, 251] on rect at bounding box center [1314, 246] width 104 height 10
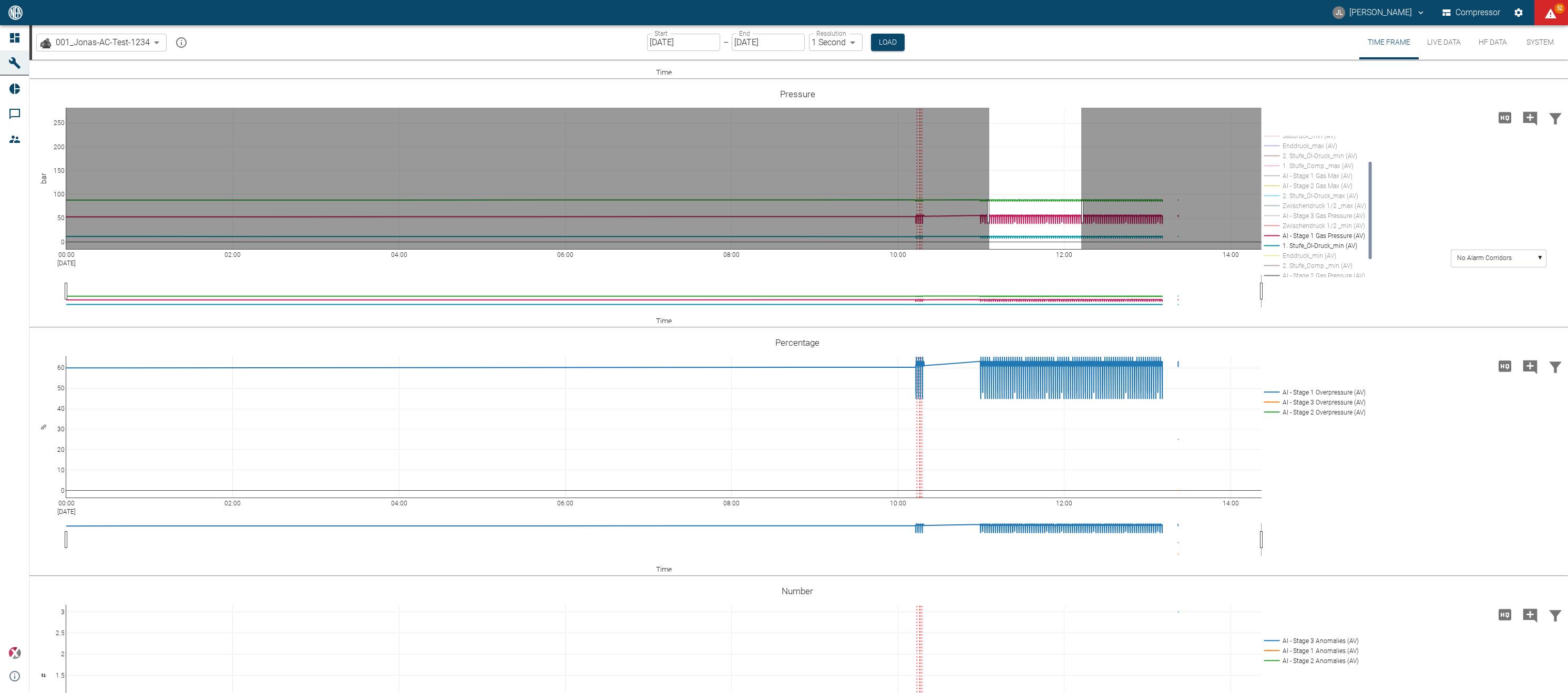
drag, startPoint x: 989, startPoint y: 268, endPoint x: 1081, endPoint y: 276, distance: 92.3
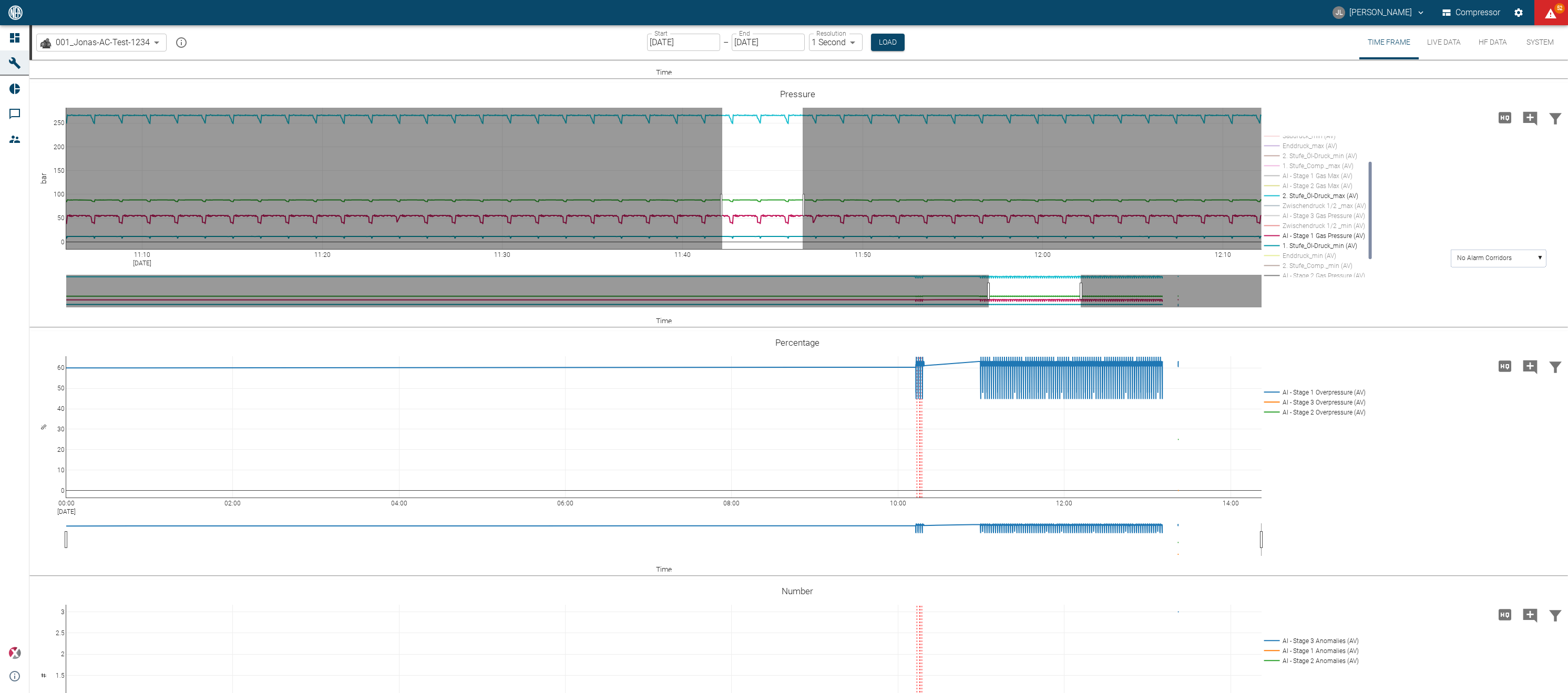
drag, startPoint x: 723, startPoint y: 261, endPoint x: 803, endPoint y: 267, distance: 80.2
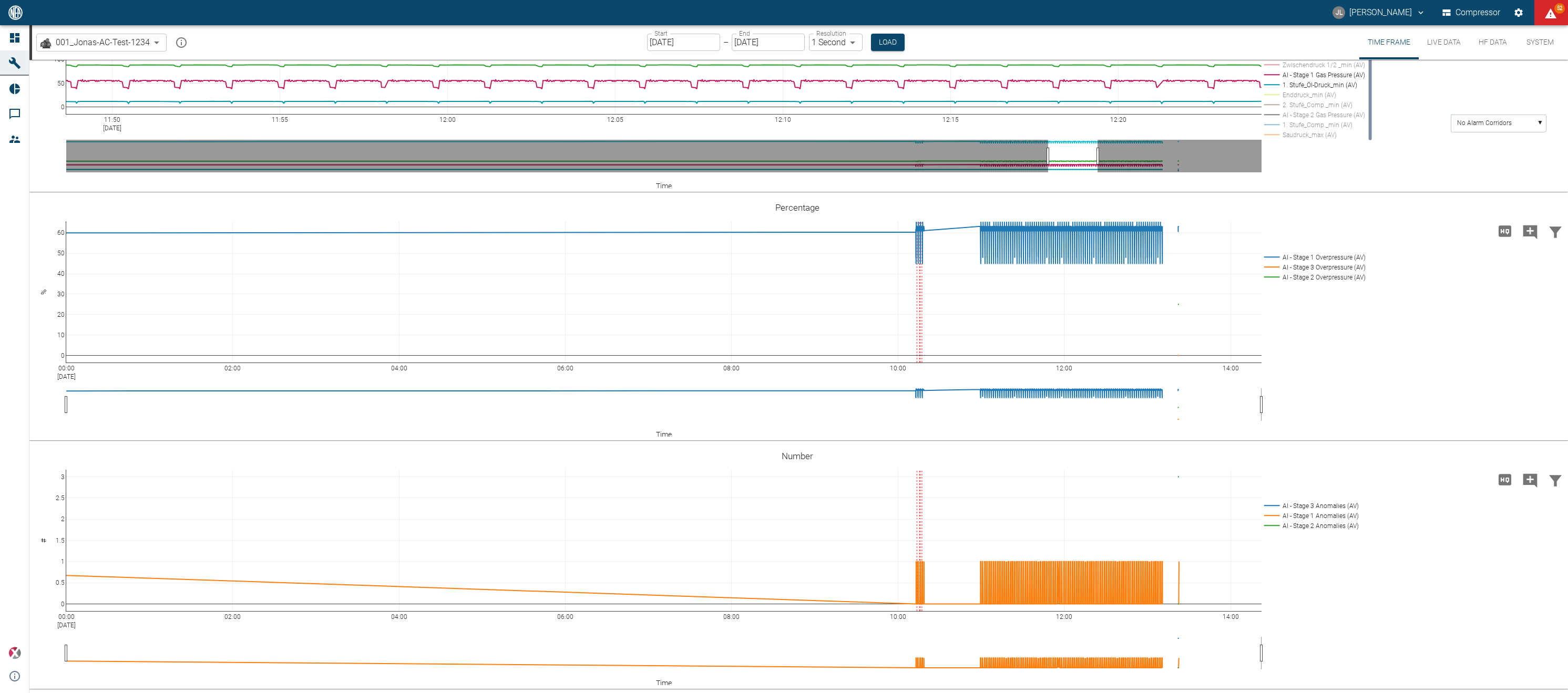
scroll to position [514, 0]
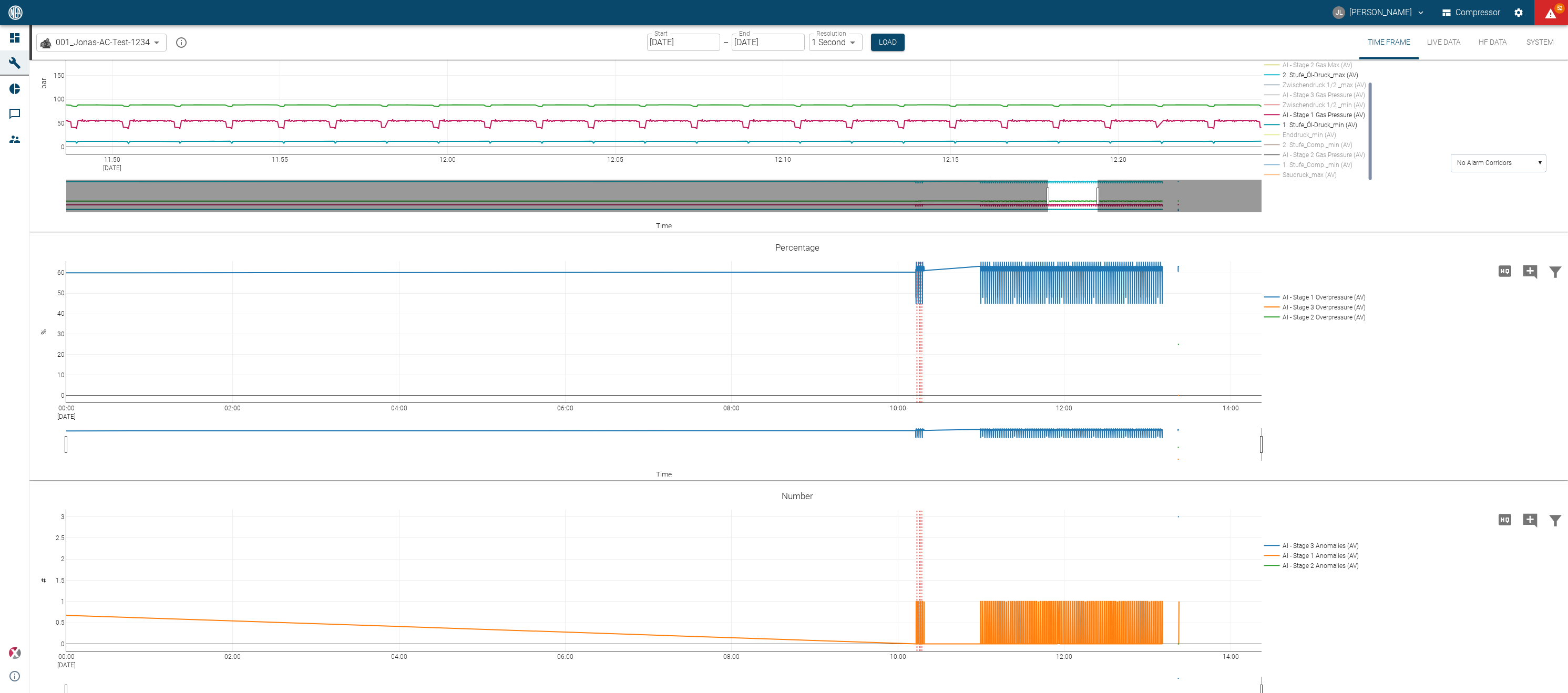
click at [1321, 80] on rect at bounding box center [1314, 75] width 104 height 10
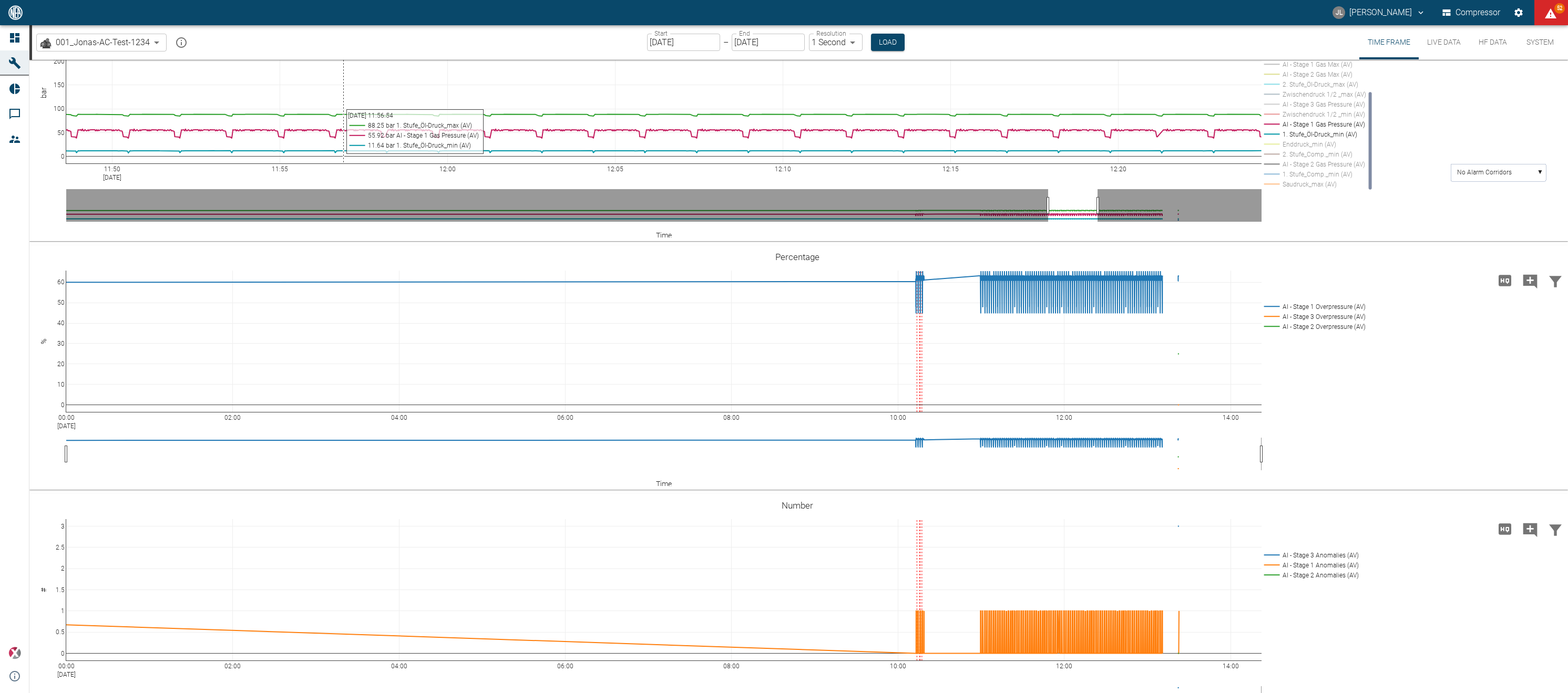
scroll to position [483, 0]
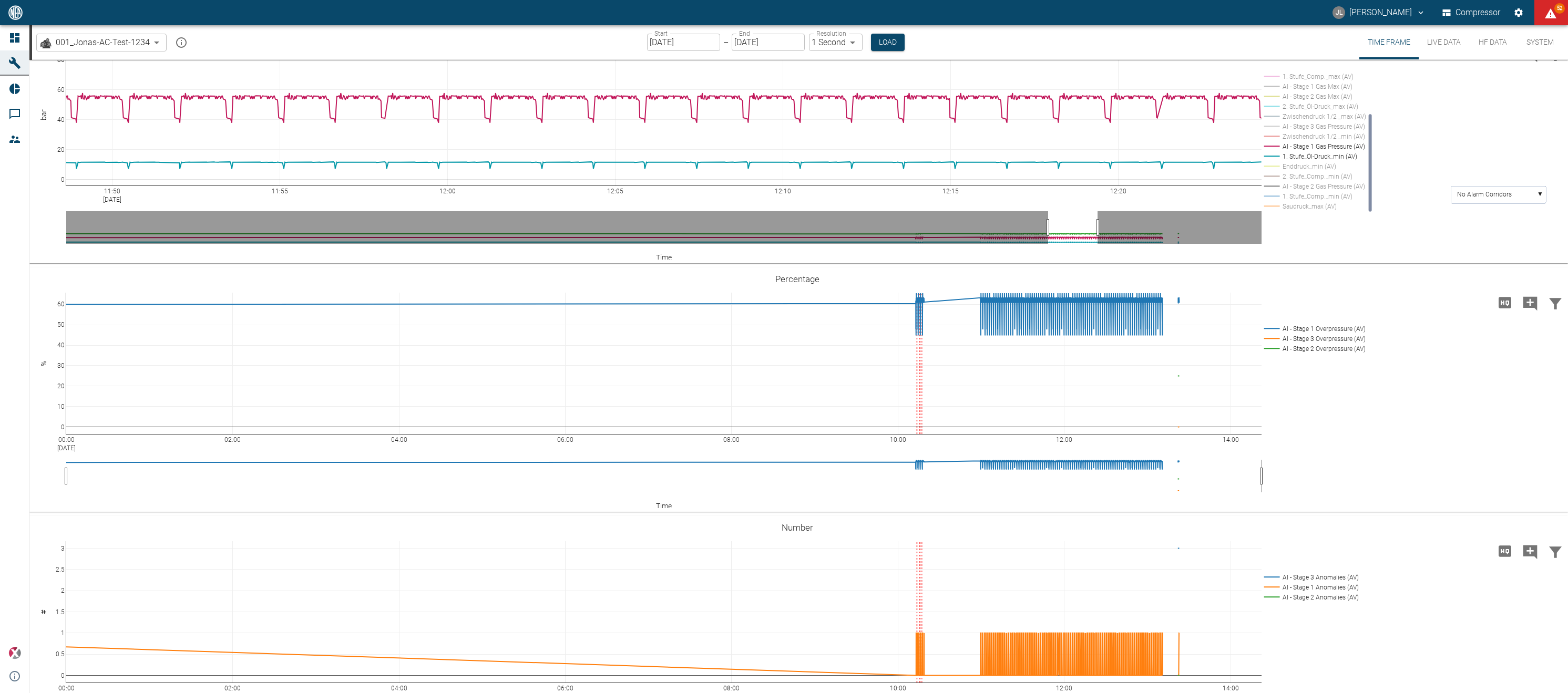
drag, startPoint x: 60, startPoint y: 103, endPoint x: 60, endPoint y: 64, distance: 39.0
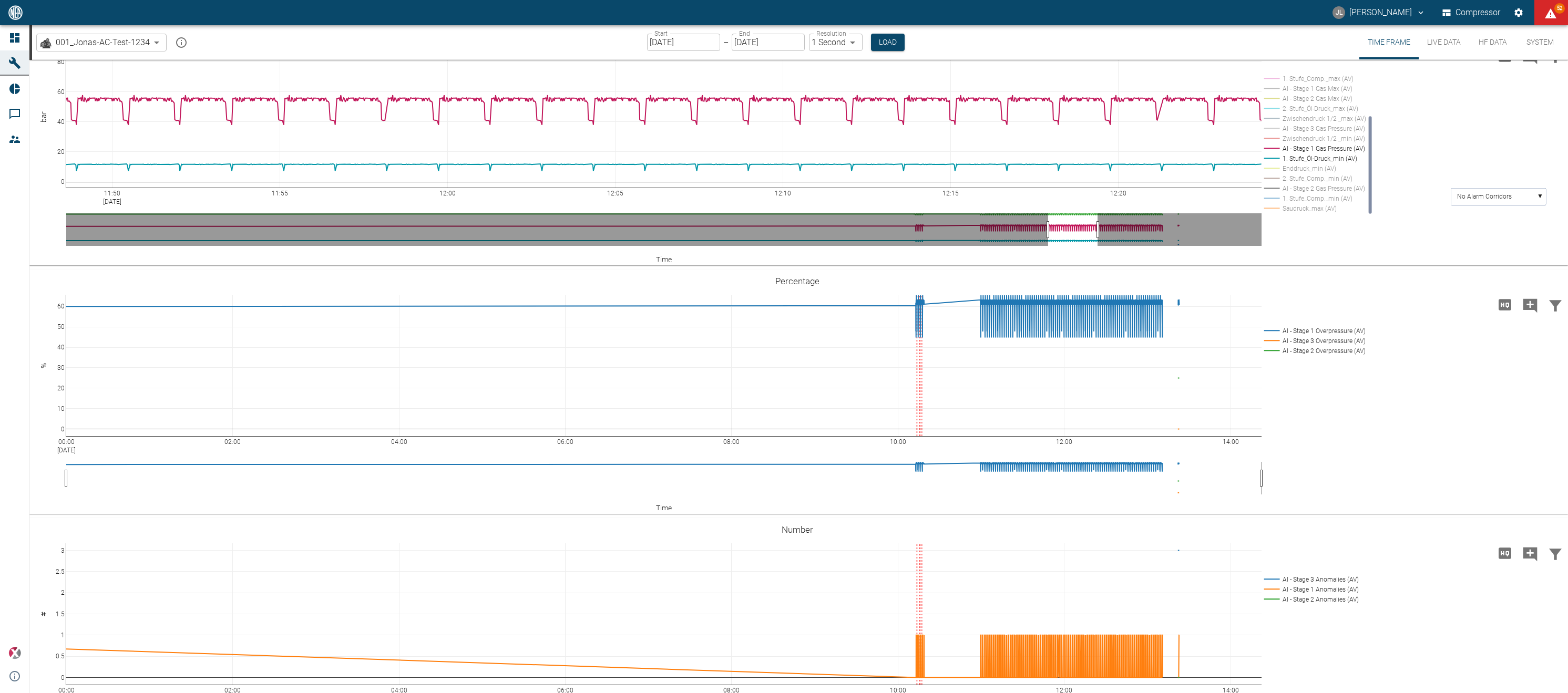
scroll to position [401, 0]
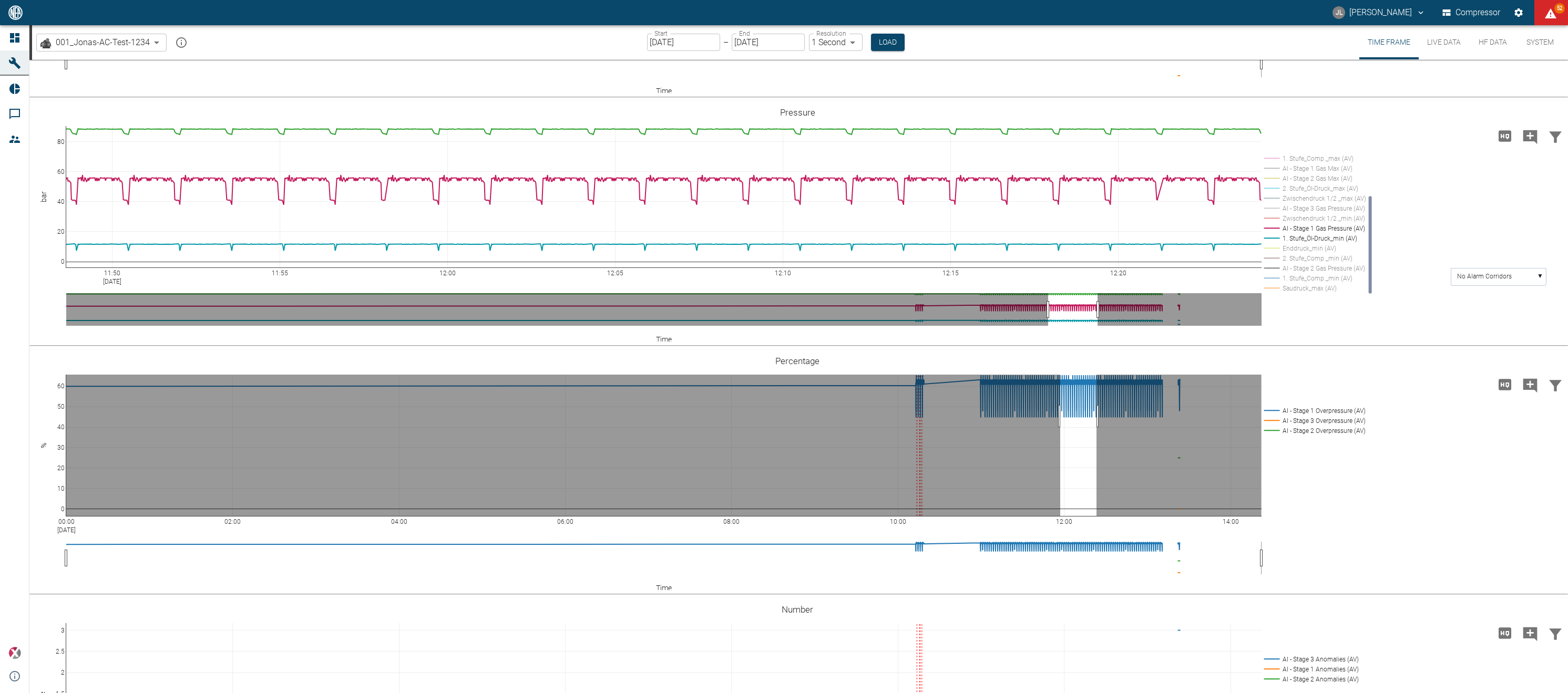
drag, startPoint x: 1060, startPoint y: 472, endPoint x: 1096, endPoint y: 472, distance: 36.0
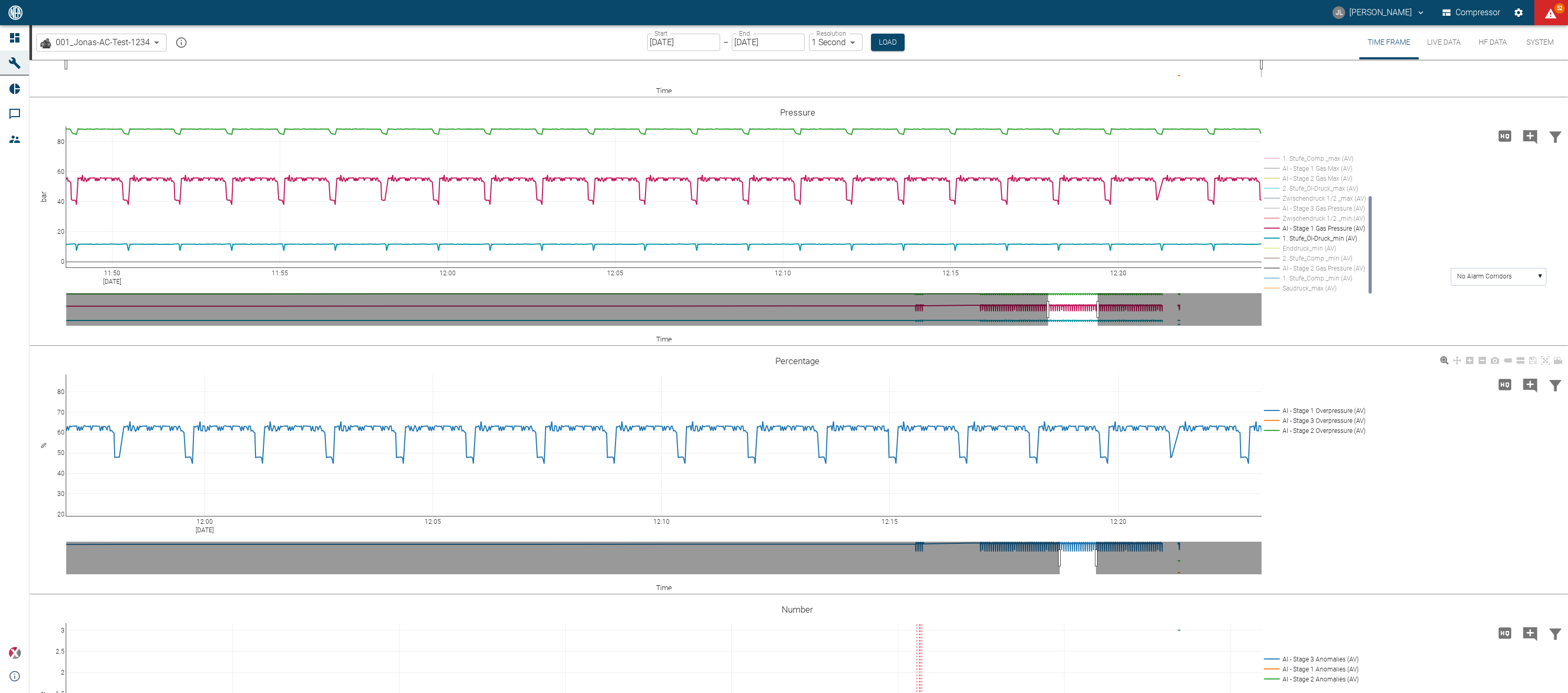
drag, startPoint x: 58, startPoint y: 458, endPoint x: 58, endPoint y: 496, distance: 38.0
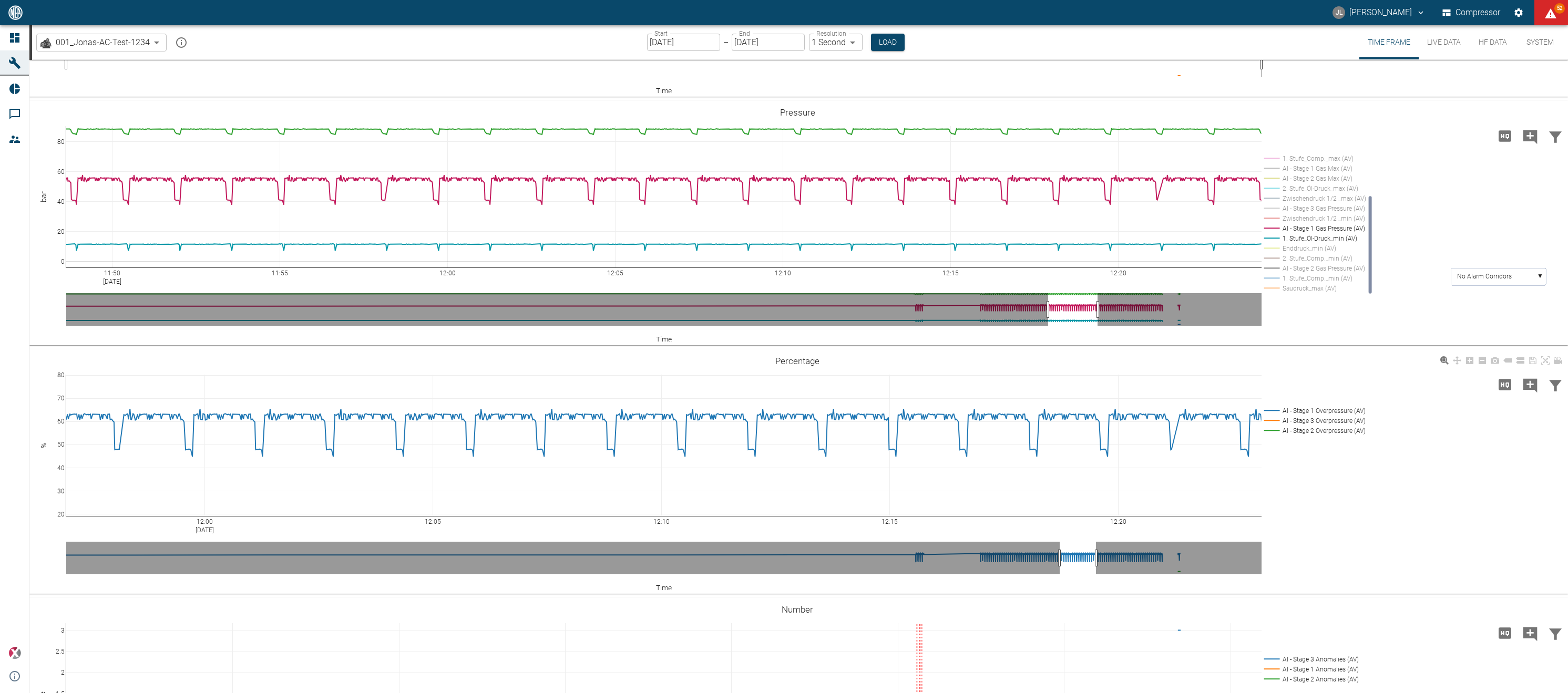
drag, startPoint x: 61, startPoint y: 435, endPoint x: 46, endPoint y: 503, distance: 69.6
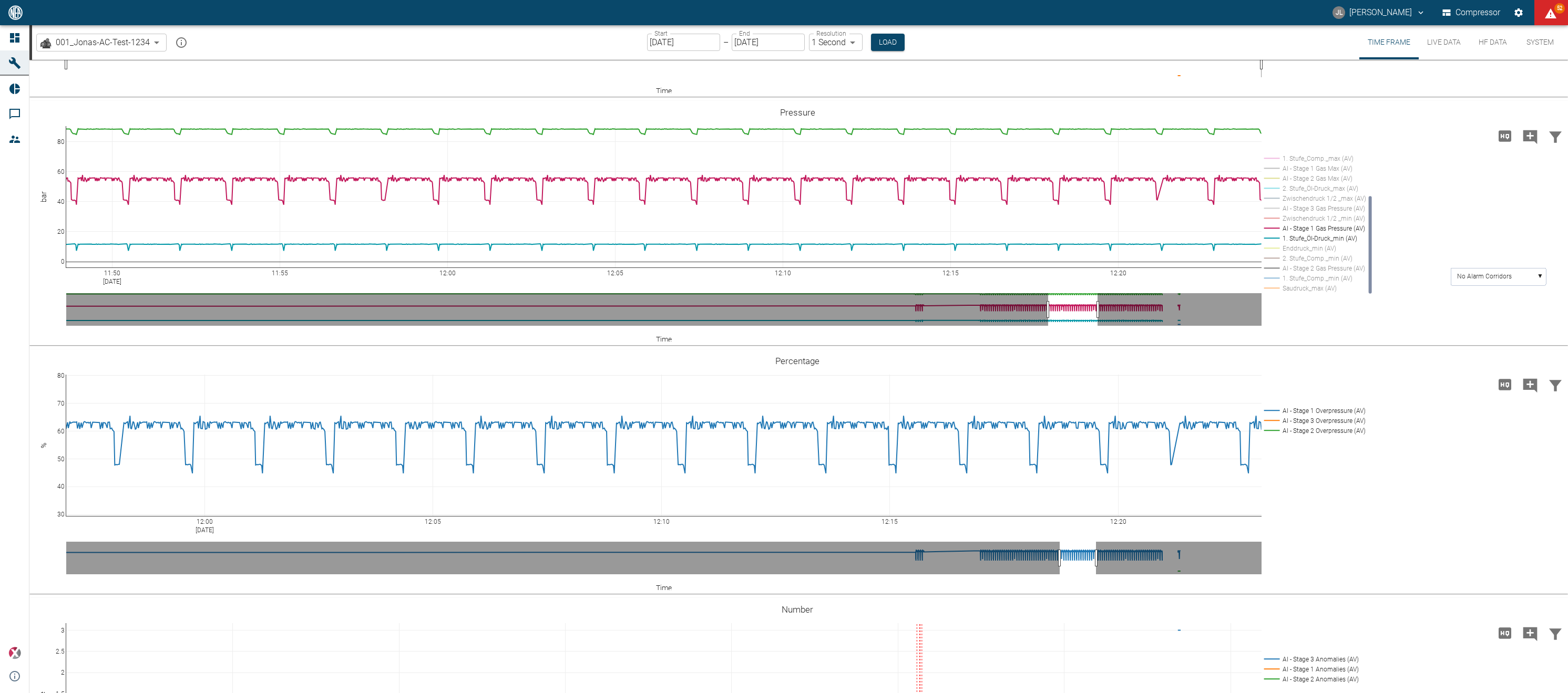
drag, startPoint x: 60, startPoint y: 565, endPoint x: 63, endPoint y: 583, distance: 18.2
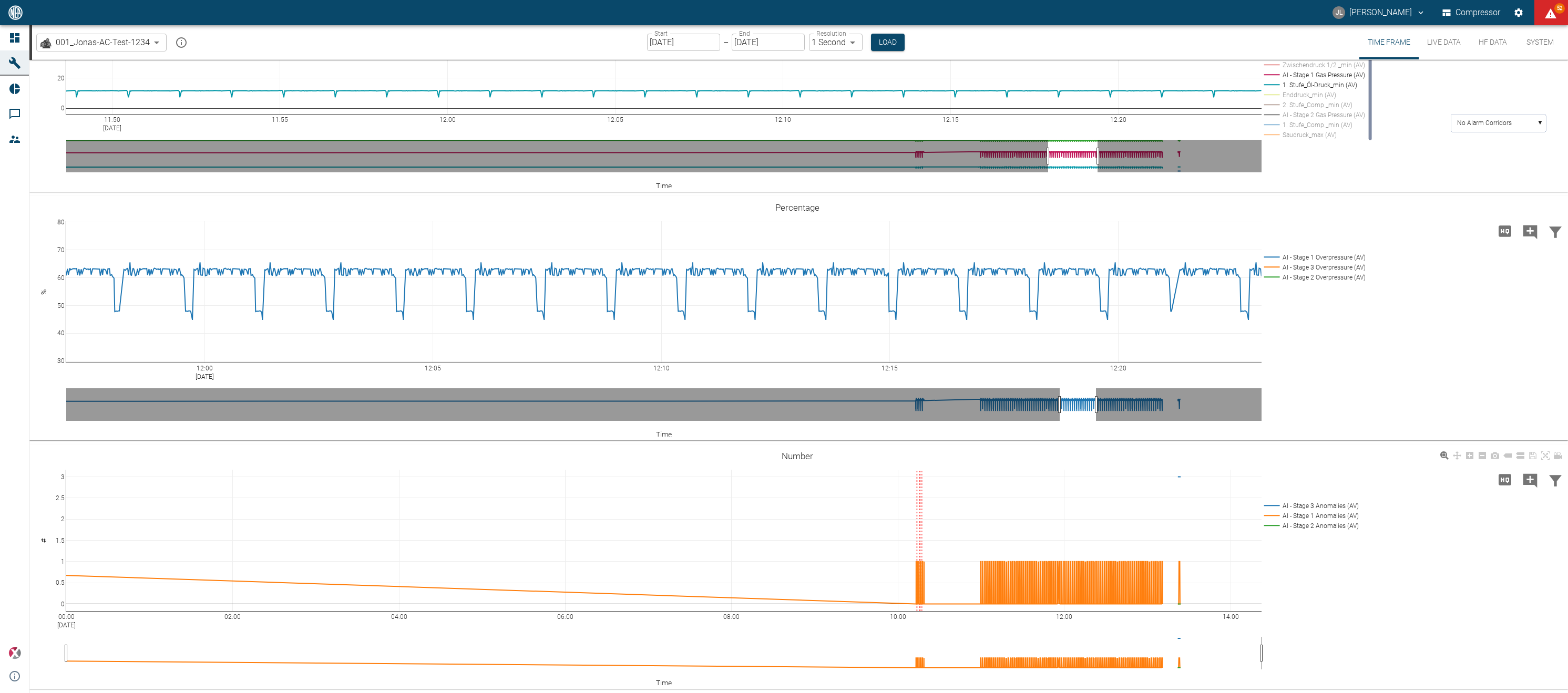
scroll to position [252, 0]
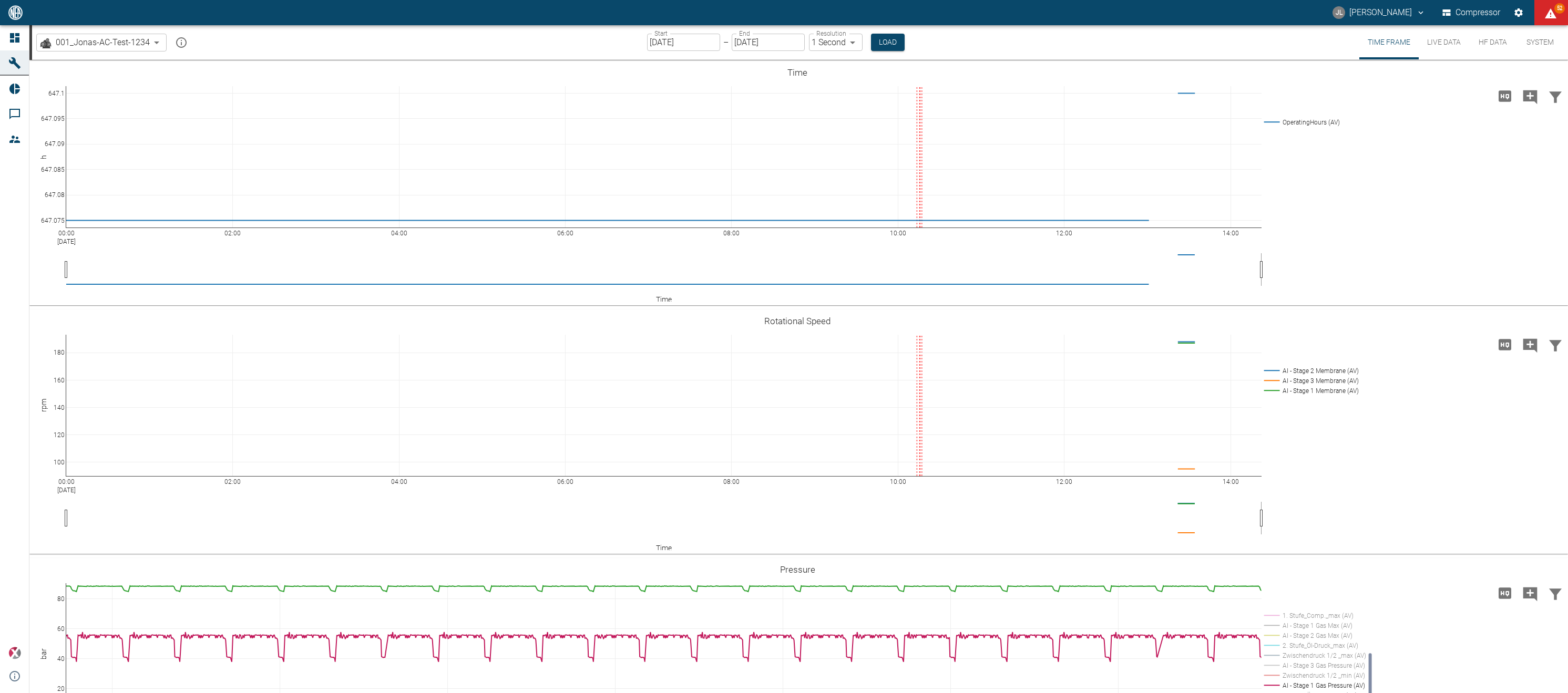
scroll to position [252, 0]
